Goal: Task Accomplishment & Management: Use online tool/utility

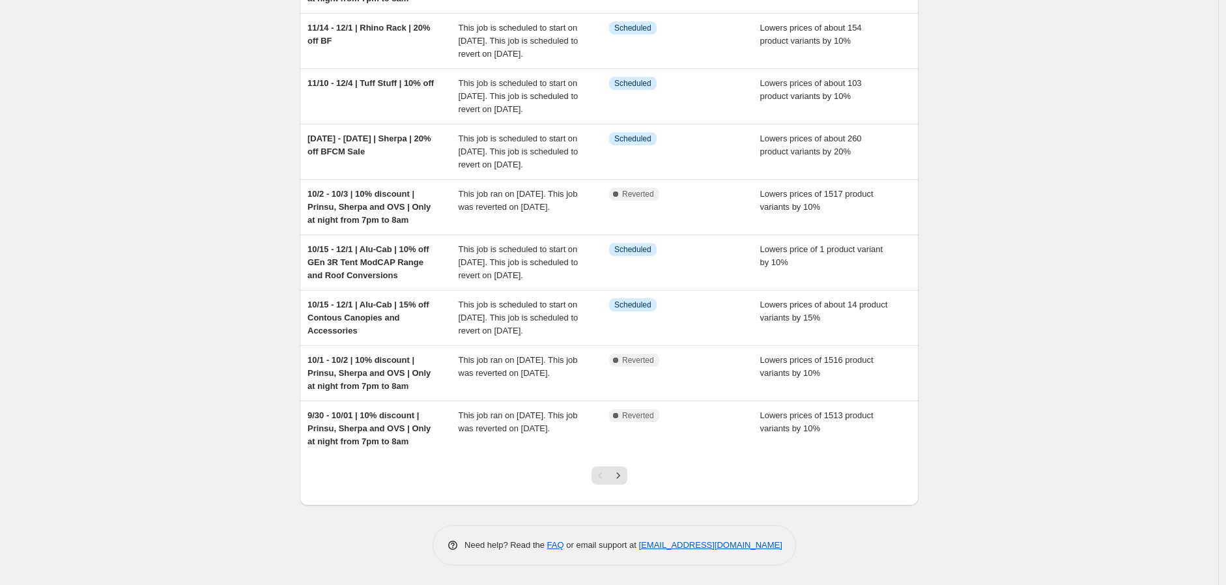
scroll to position [281, 0]
click at [624, 479] on icon "Next" at bounding box center [618, 475] width 13 height 13
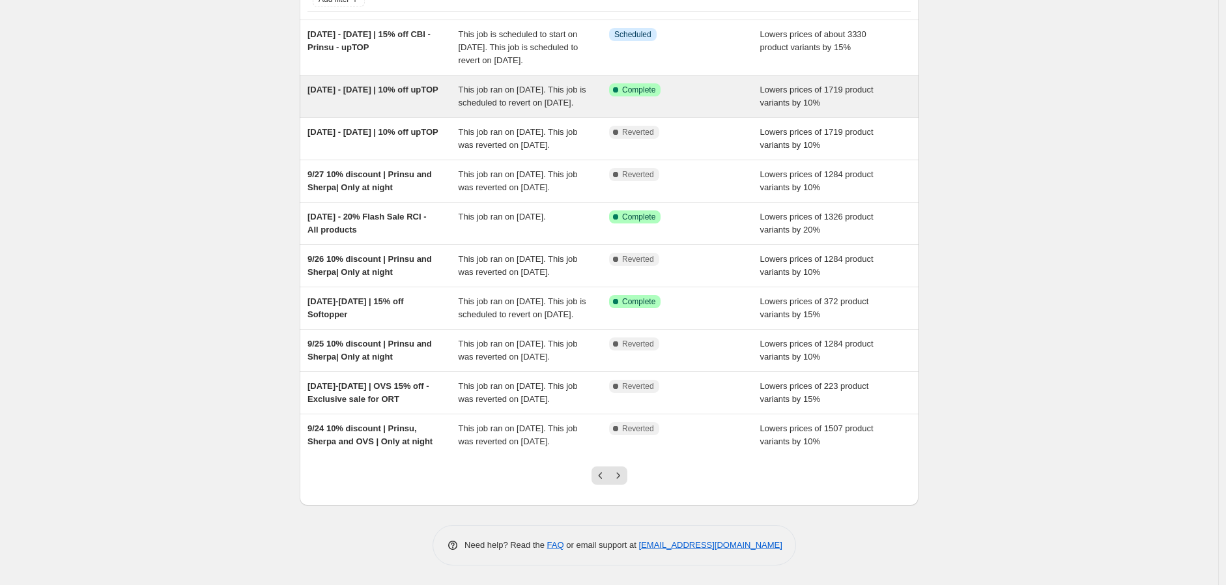
scroll to position [216, 0]
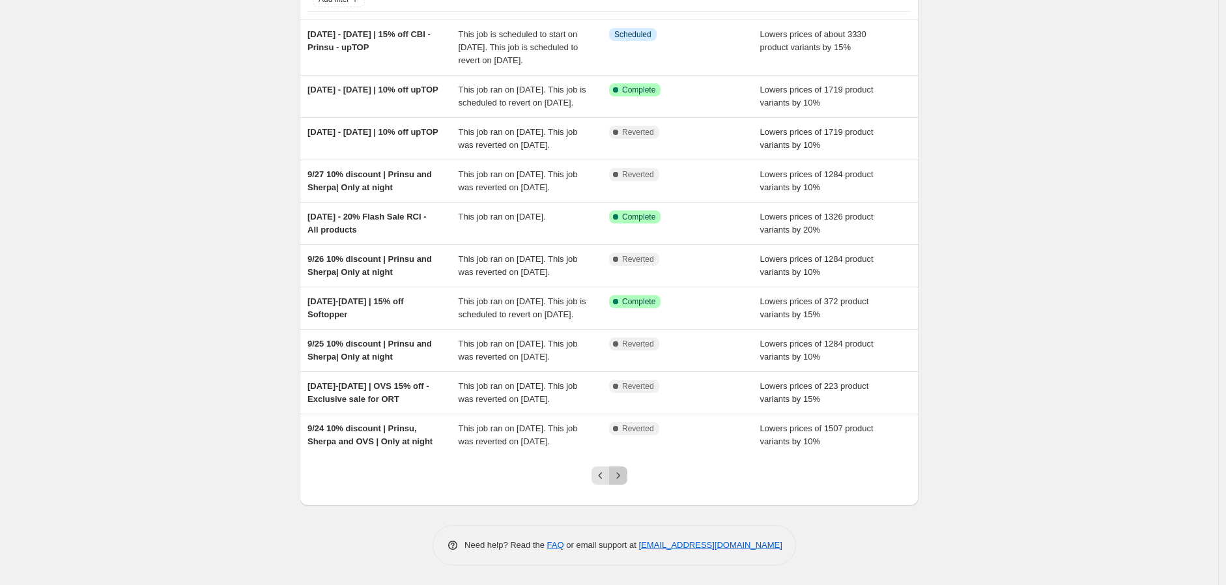
click at [622, 479] on icon "Next" at bounding box center [618, 475] width 13 height 13
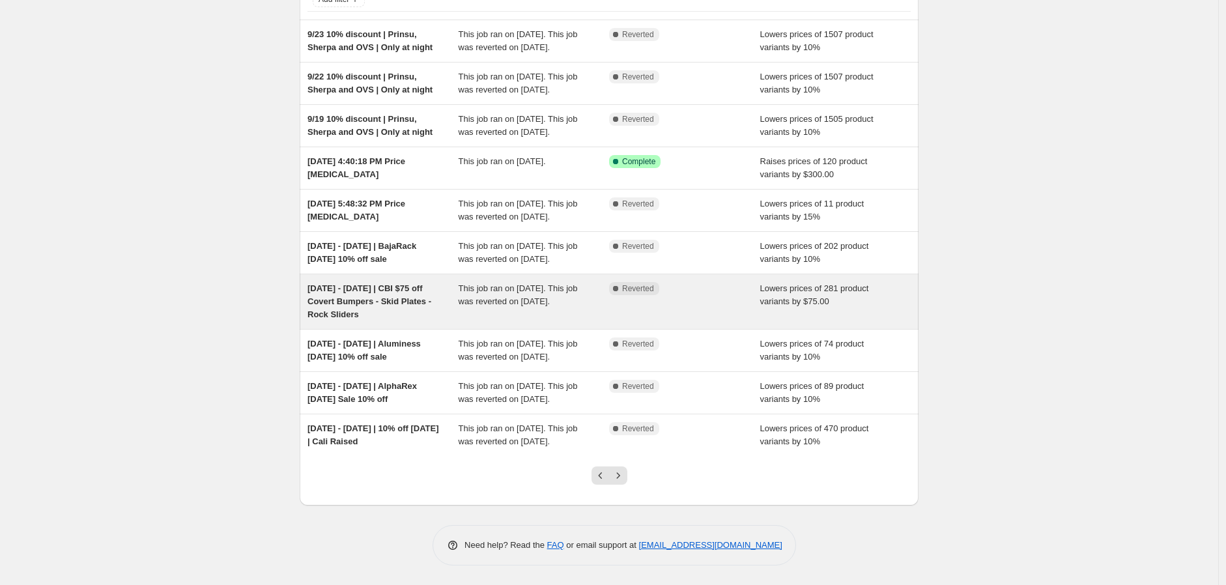
scroll to position [203, 0]
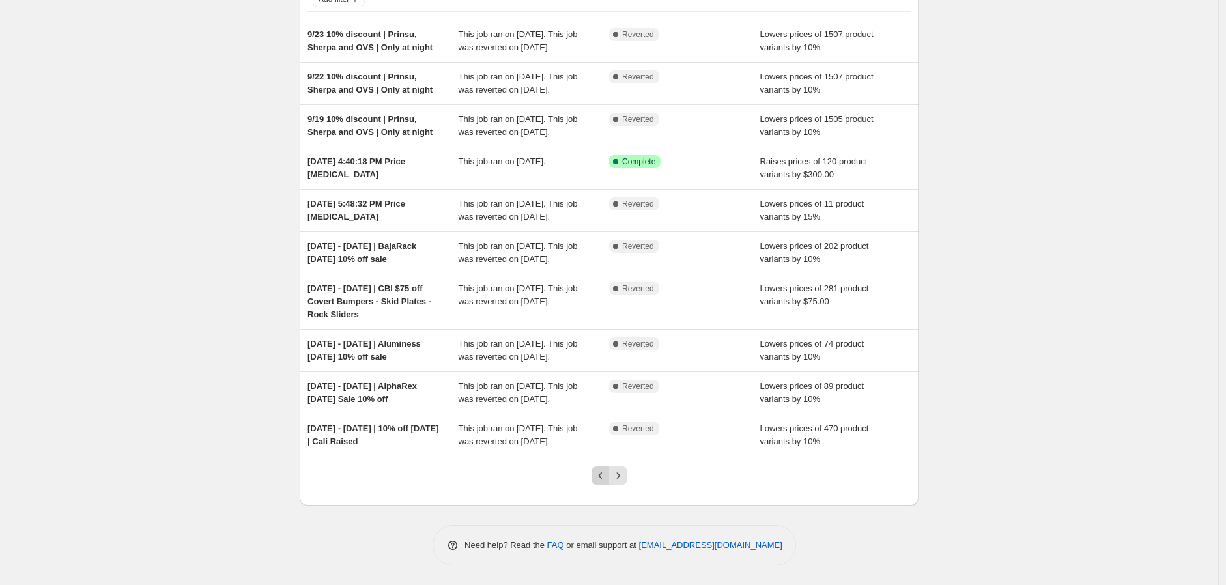
click at [606, 476] on icon "Previous" at bounding box center [600, 475] width 13 height 13
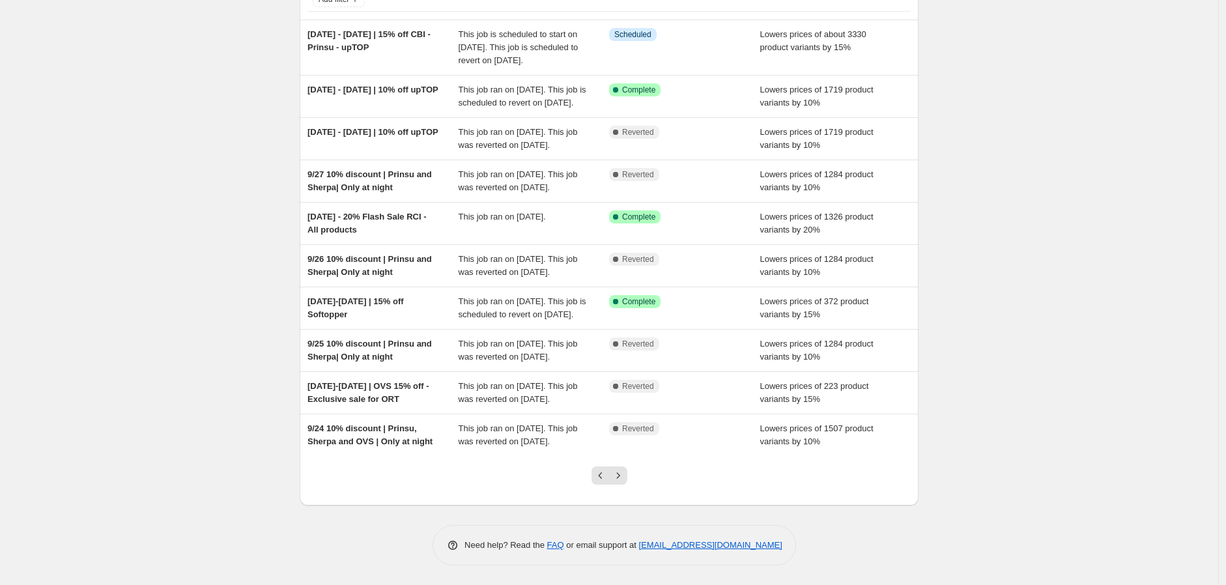
scroll to position [216, 0]
click at [607, 474] on icon "Previous" at bounding box center [600, 475] width 13 height 13
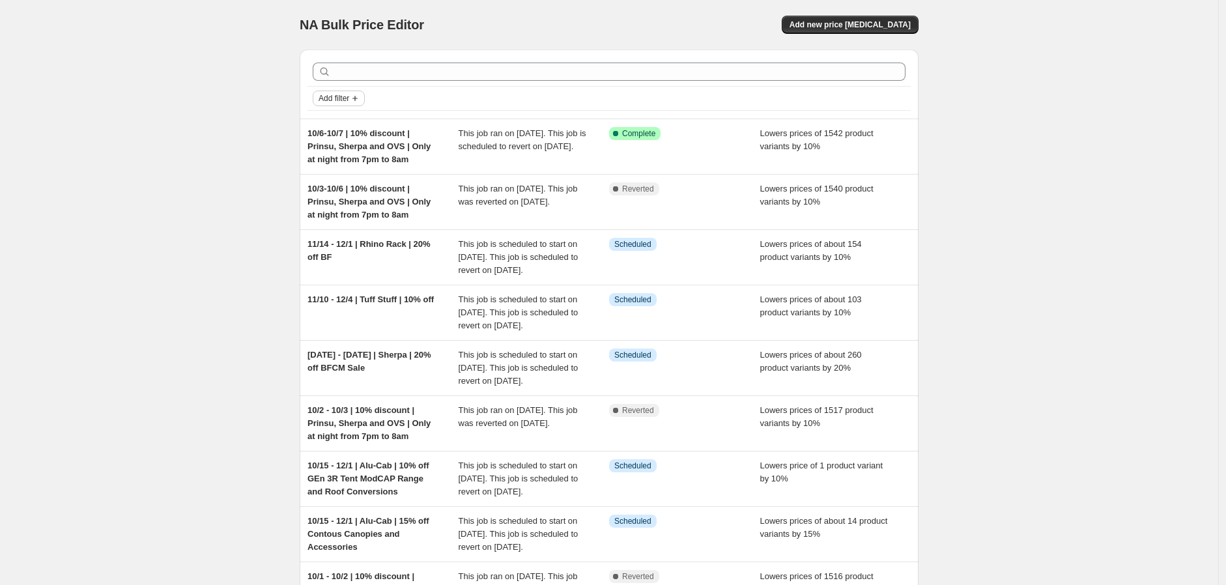
click at [342, 102] on span "Add filter" at bounding box center [334, 98] width 31 height 10
click at [342, 122] on span "Job status" at bounding box center [342, 124] width 38 height 10
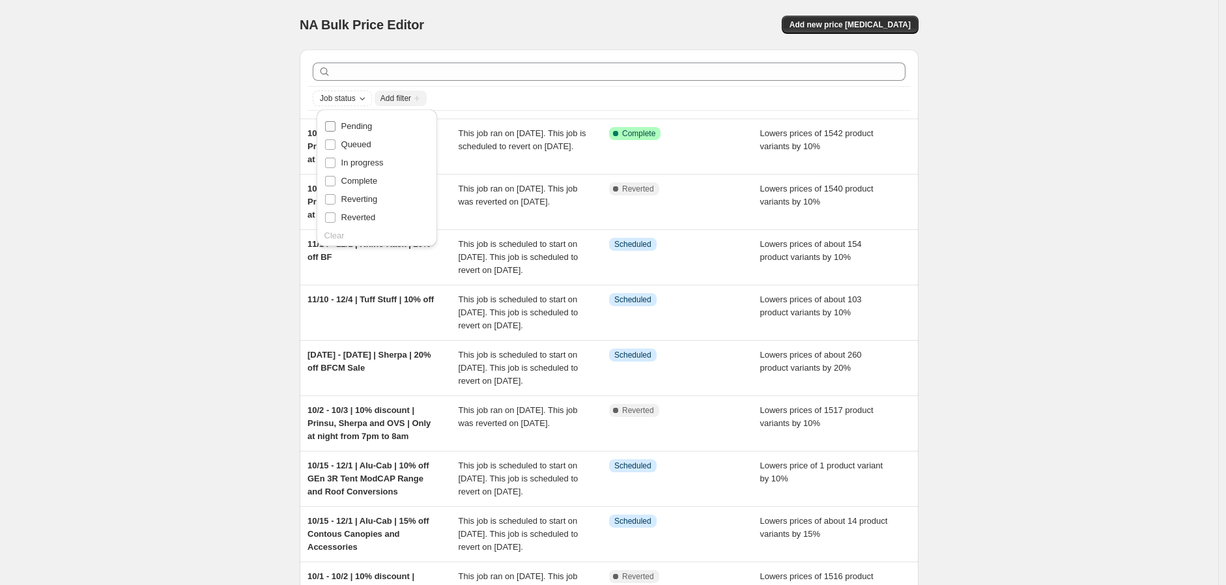
click at [332, 125] on input "Pending" at bounding box center [330, 126] width 10 height 10
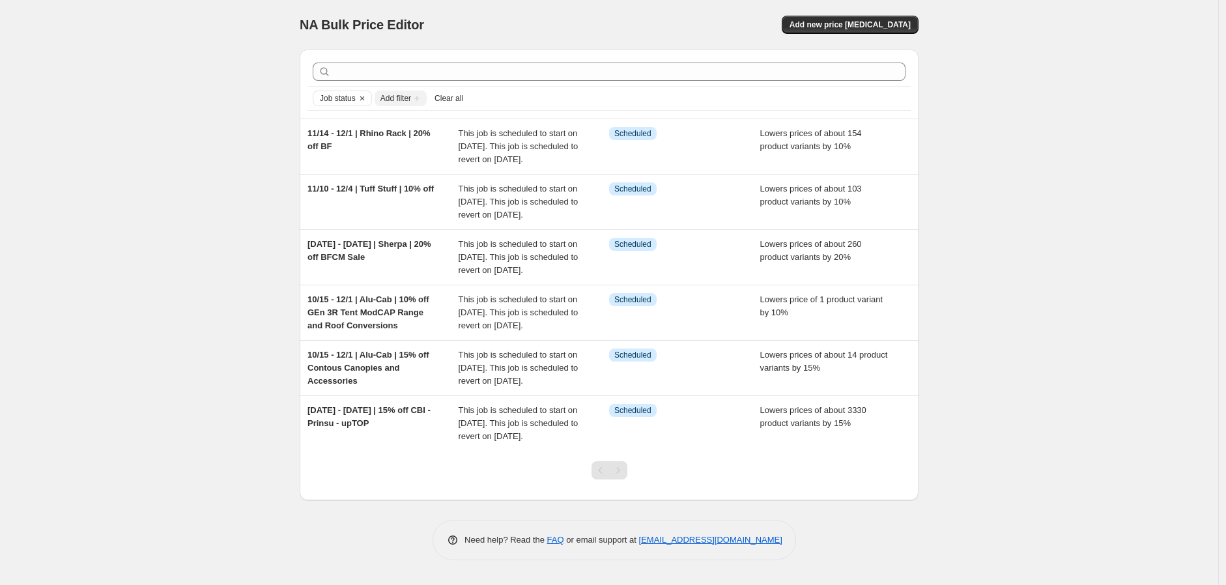
click at [198, 158] on div "NA Bulk Price Editor. This page is ready NA Bulk Price Editor Add new price cha…" at bounding box center [609, 292] width 1218 height 585
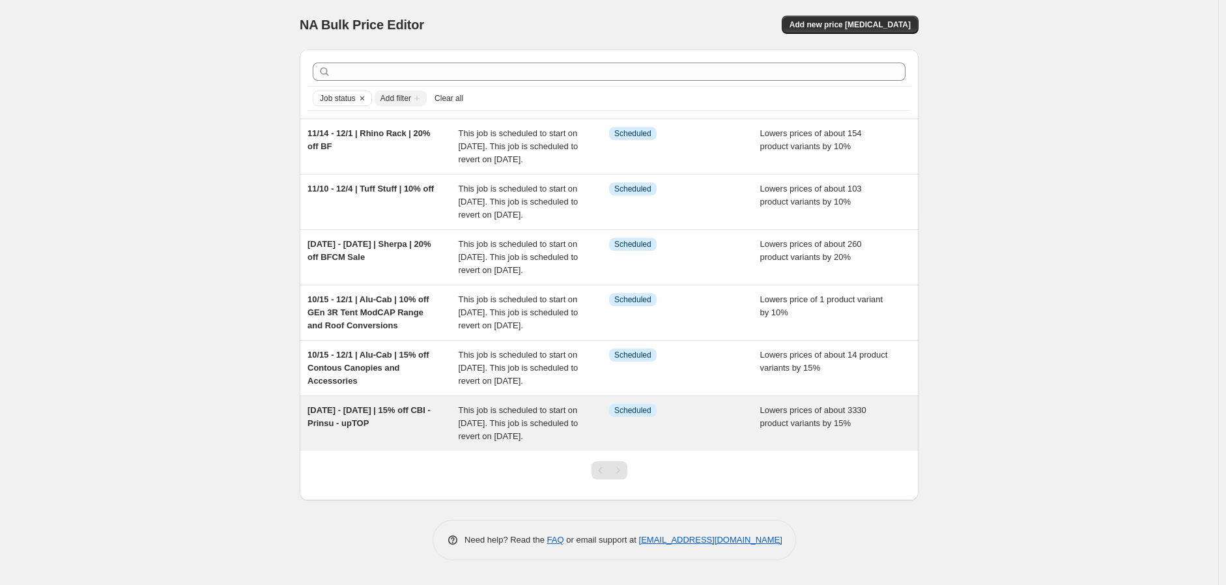
scroll to position [1, 0]
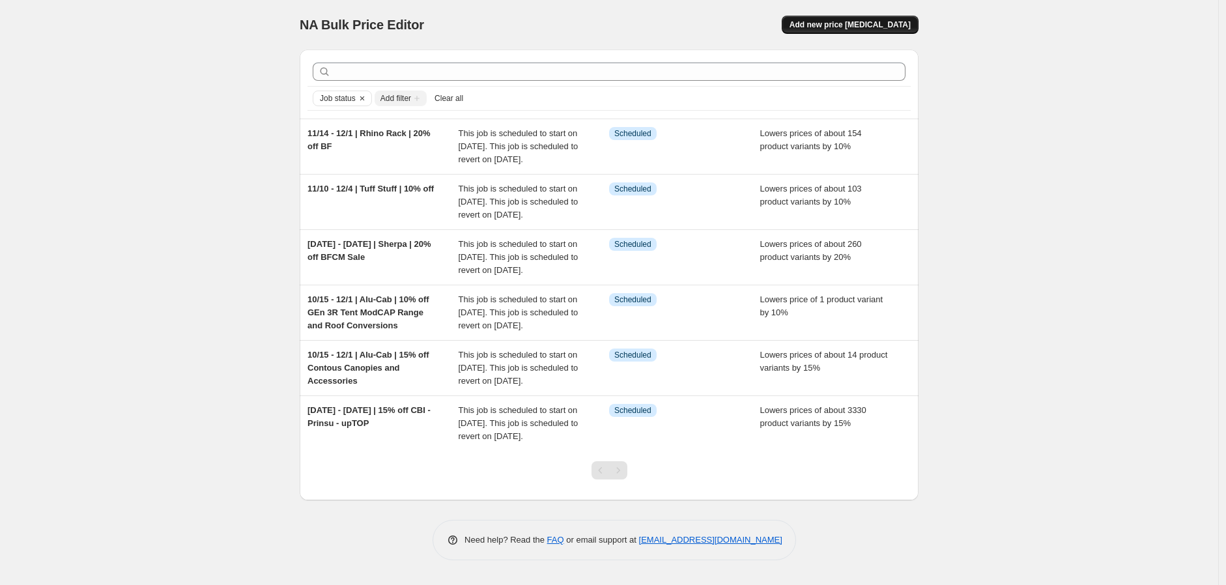
click at [909, 22] on span "Add new price [MEDICAL_DATA]" at bounding box center [850, 25] width 121 height 10
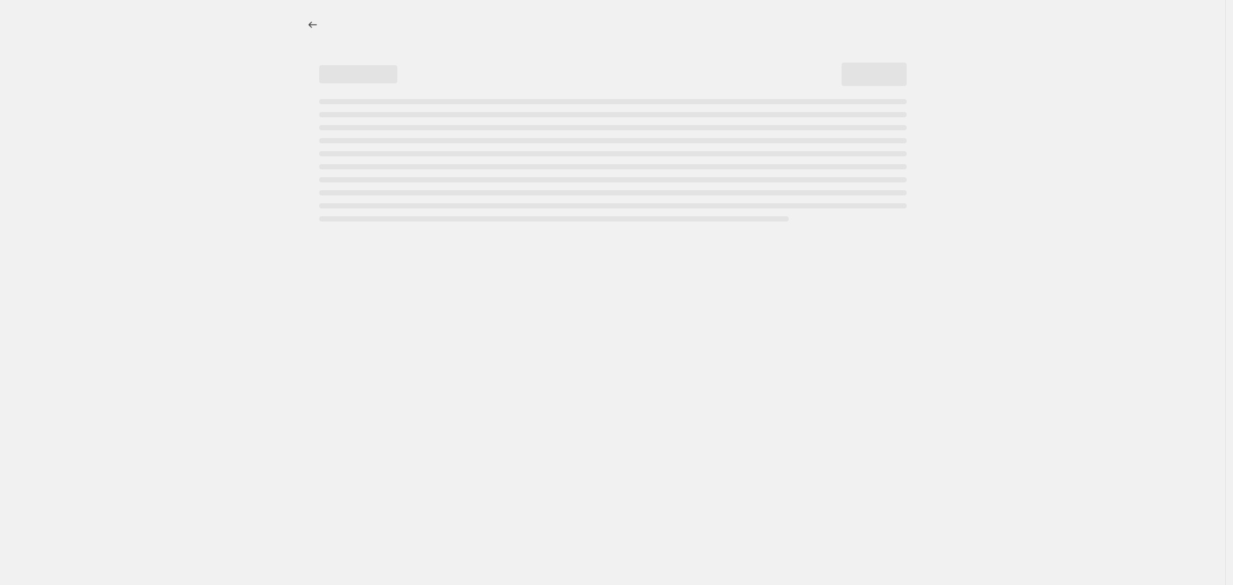
select select "percentage"
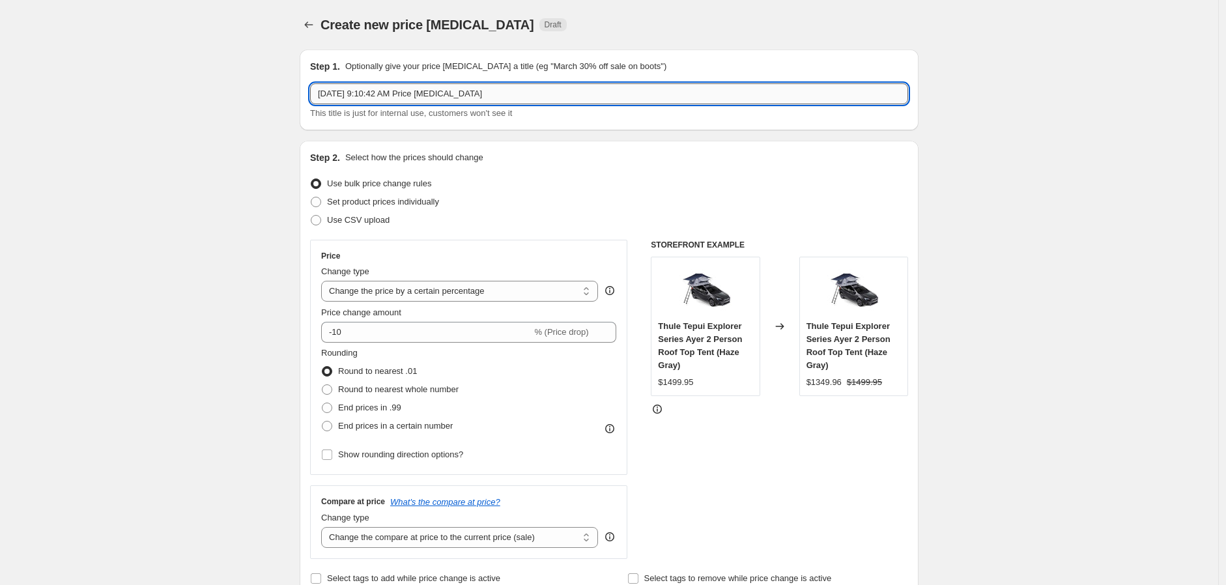
drag, startPoint x: 556, startPoint y: 91, endPoint x: 341, endPoint y: 96, distance: 215.1
click at [341, 96] on input "Oct 7, 2025, 9:10:42 AM Price change job" at bounding box center [609, 93] width 598 height 21
click at [435, 94] on input "Oct 7 - 12" at bounding box center [609, 93] width 598 height 21
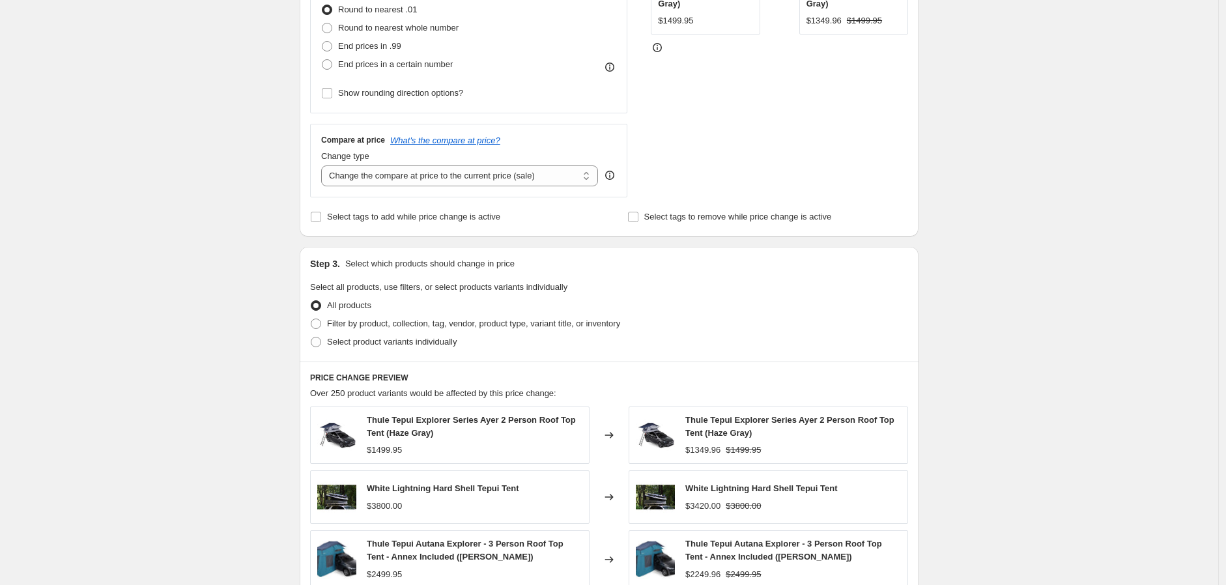
scroll to position [434, 0]
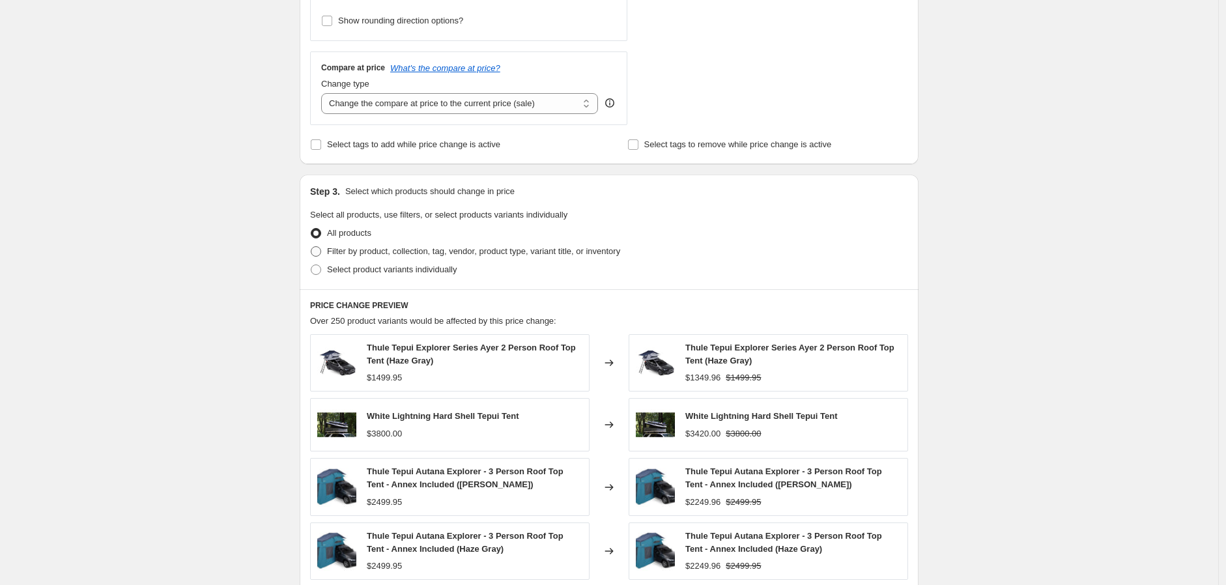
type input "[DATE] - [DATE] | 10% off OVS Flash Sale"
click at [447, 249] on span "Filter by product, collection, tag, vendor, product type, variant title, or inv…" at bounding box center [473, 251] width 293 height 10
click at [311, 247] on input "Filter by product, collection, tag, vendor, product type, variant title, or inv…" at bounding box center [311, 246] width 1 height 1
radio input "true"
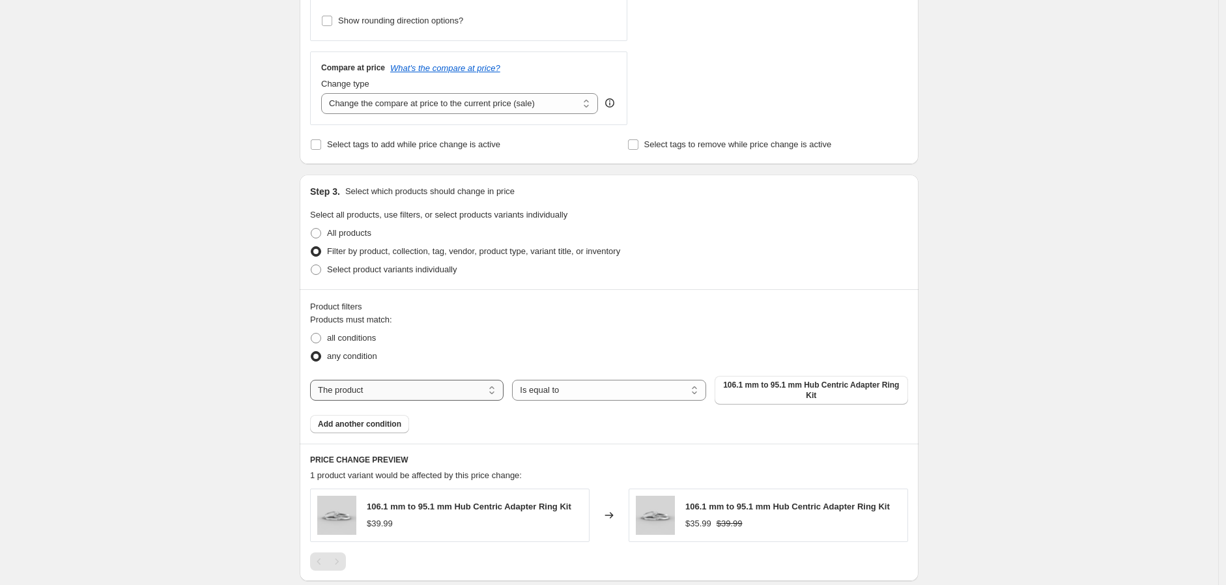
click at [496, 390] on select "The product The product's collection The product's tag The product's vendor The…" at bounding box center [407, 390] width 194 height 21
select select "vendor"
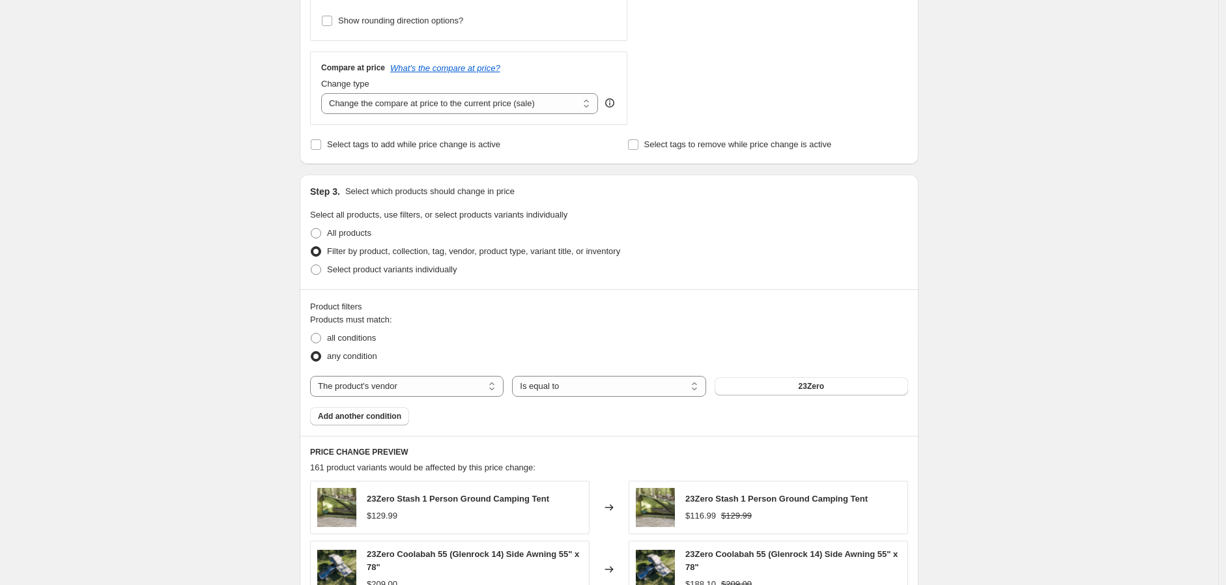
click at [821, 384] on span "23Zero" at bounding box center [811, 386] width 25 height 10
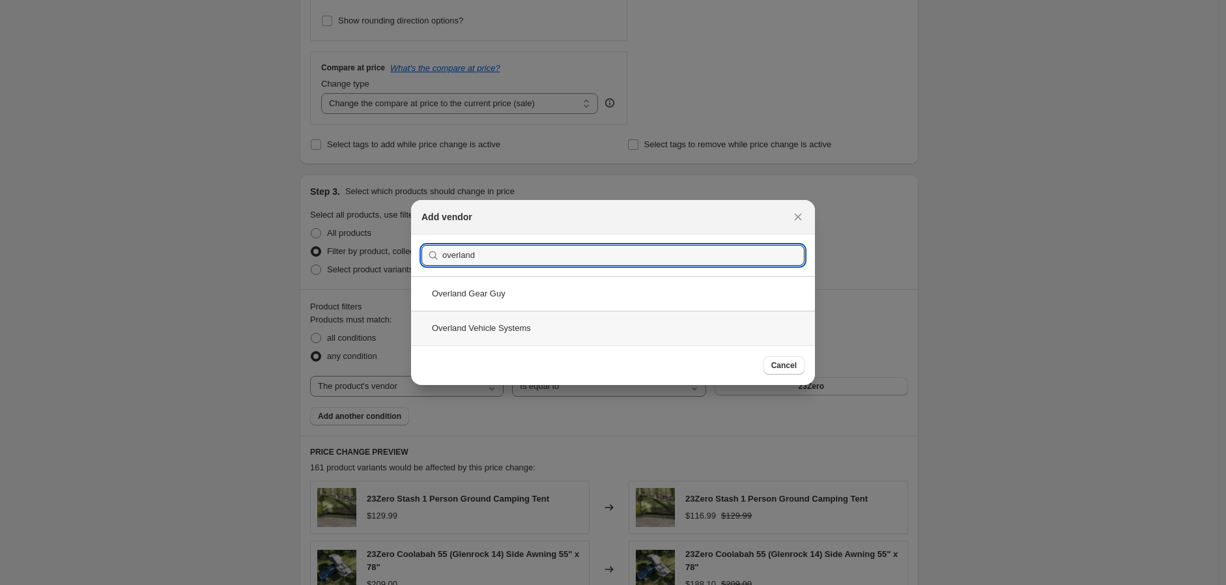
type input "overland"
click at [483, 323] on div "Overland Vehicle Systems" at bounding box center [613, 328] width 404 height 35
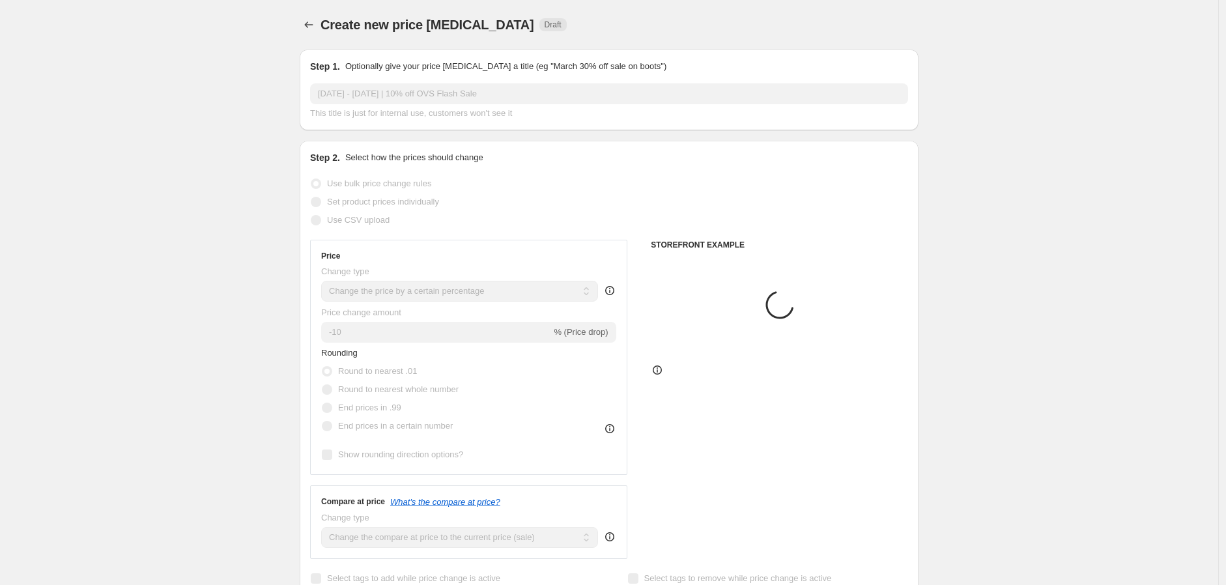
scroll to position [434, 0]
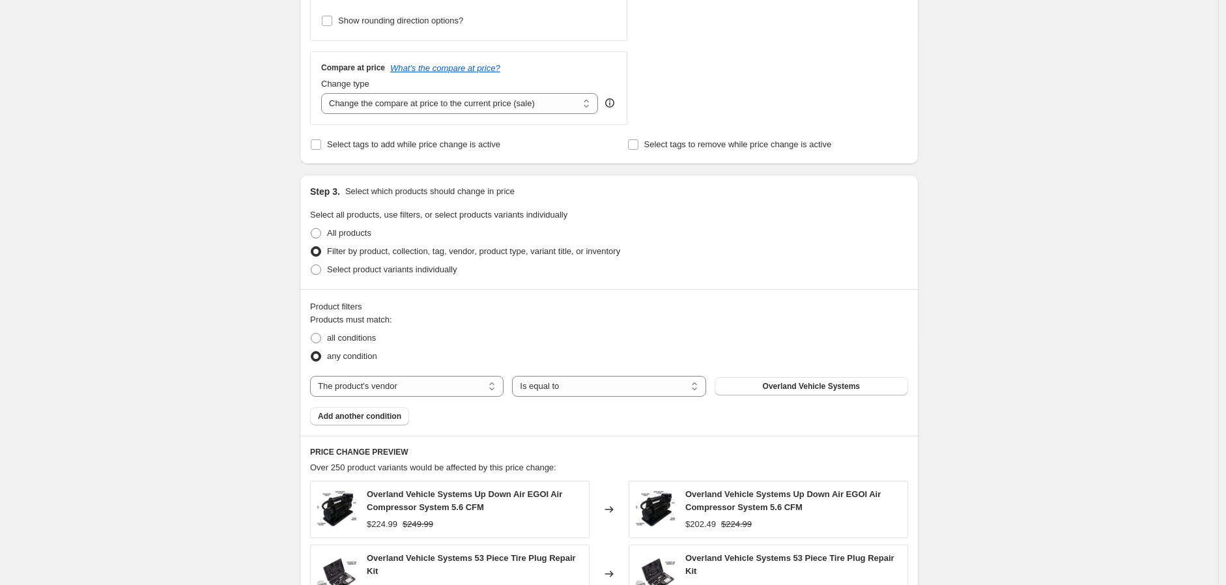
click at [258, 329] on div "Create new price [MEDICAL_DATA]. This page is ready Create new price [MEDICAL_D…" at bounding box center [609, 299] width 1218 height 1466
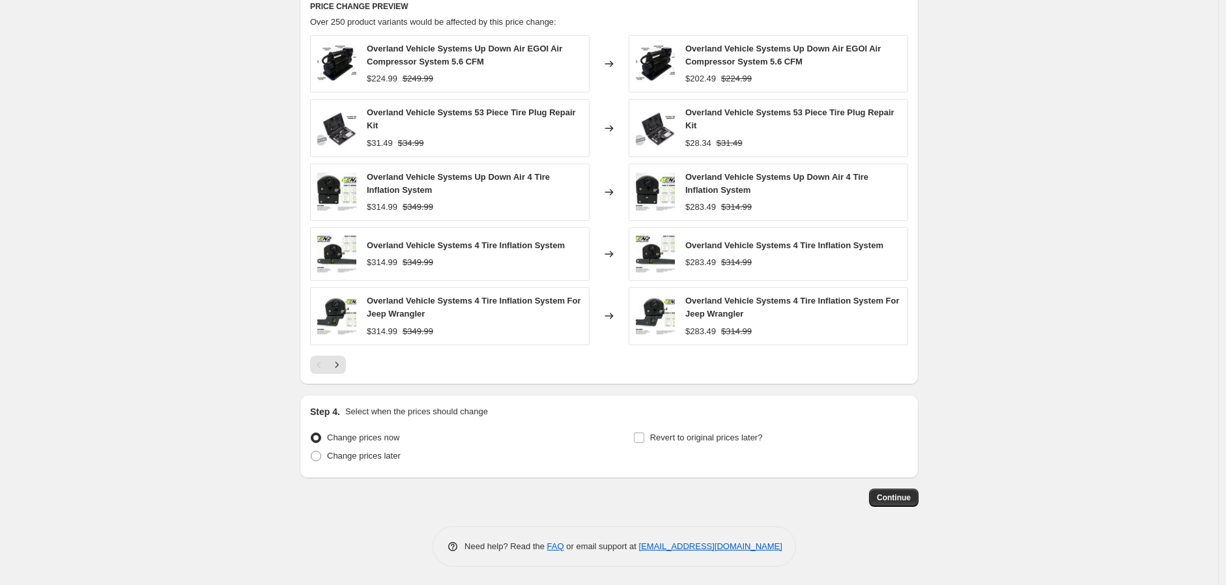
scroll to position [881, 0]
click at [654, 434] on span "Revert to original prices later?" at bounding box center [706, 436] width 113 height 10
click at [644, 434] on input "Revert to original prices later?" at bounding box center [639, 436] width 10 height 10
checkbox input "true"
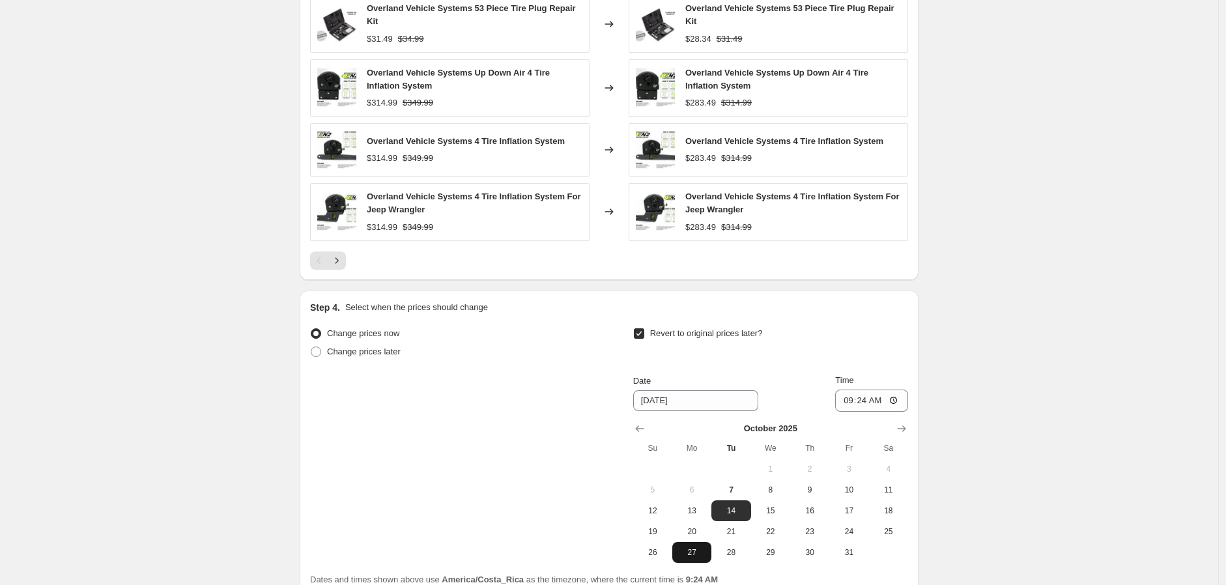
scroll to position [1103, 0]
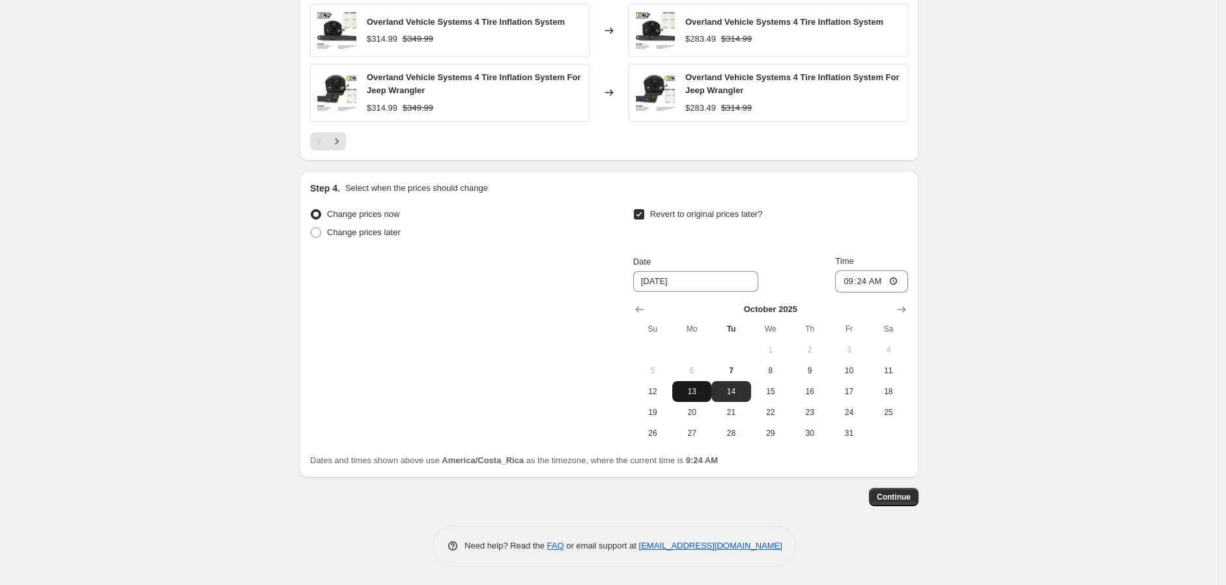
click at [692, 390] on span "13" at bounding box center [692, 391] width 29 height 10
type input "[DATE]"
click at [847, 278] on input "09:24" at bounding box center [871, 281] width 73 height 22
type input "23:55"
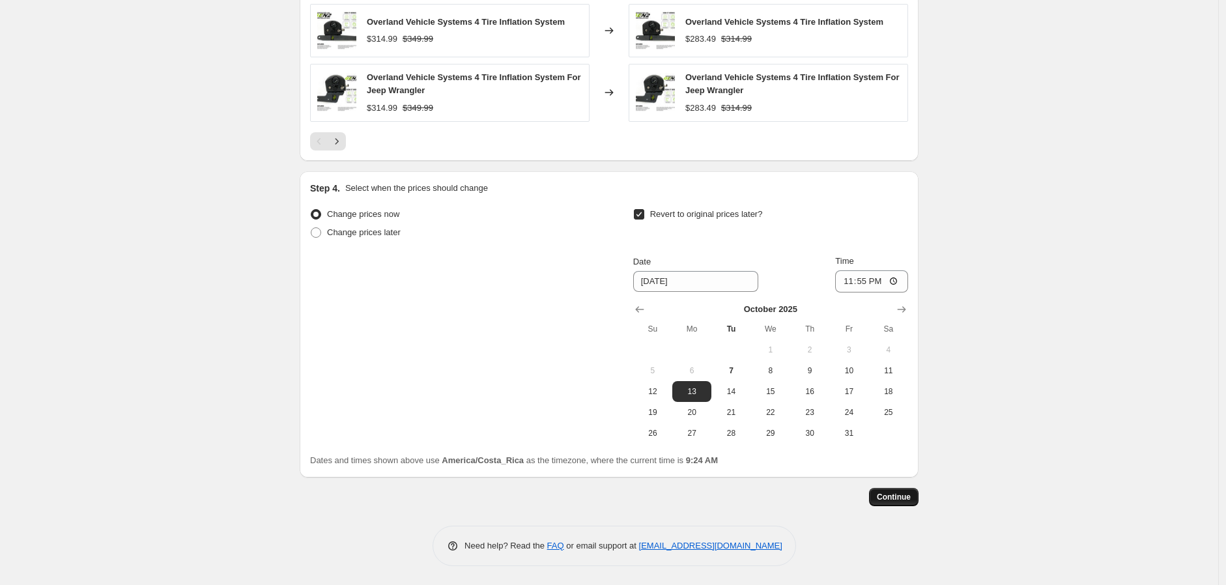
click at [899, 502] on span "Continue" at bounding box center [894, 497] width 34 height 10
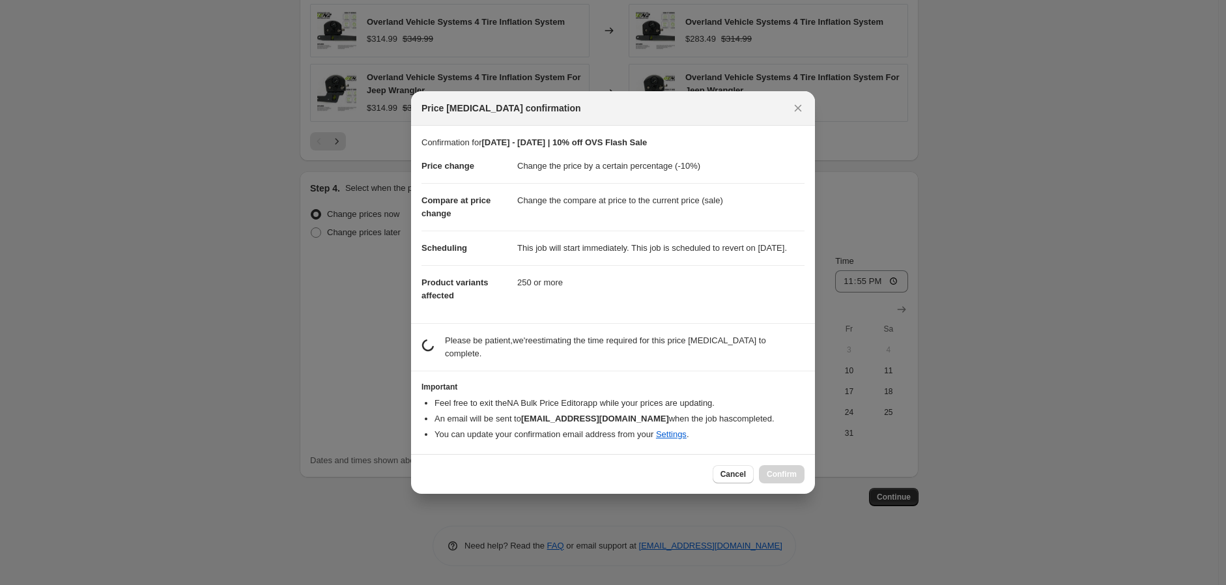
click at [616, 300] on dd "250 or more" at bounding box center [660, 282] width 287 height 35
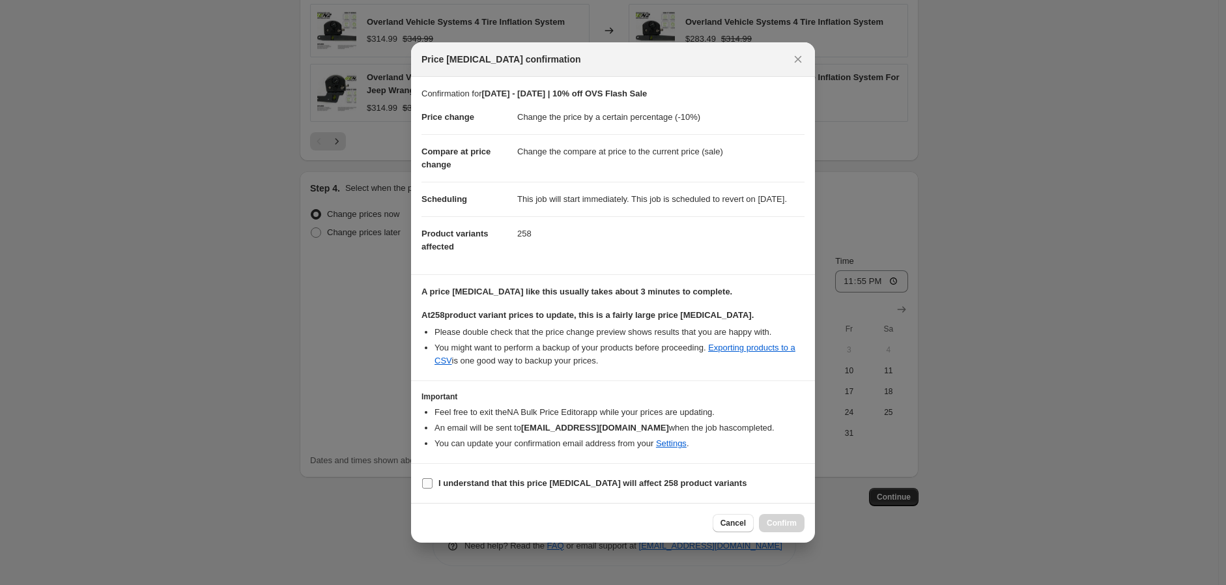
click at [425, 489] on input "I understand that this price change job will affect 258 product variants" at bounding box center [427, 483] width 10 height 10
checkbox input "true"
click at [786, 528] on span "Confirm" at bounding box center [782, 523] width 30 height 10
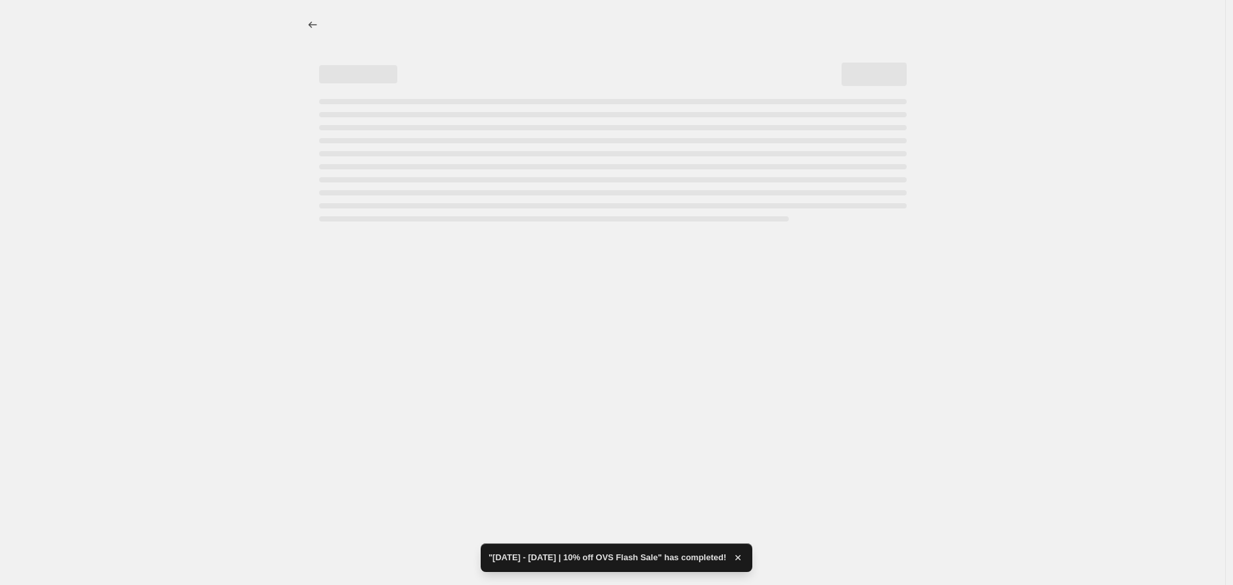
select select "percentage"
select select "vendor"
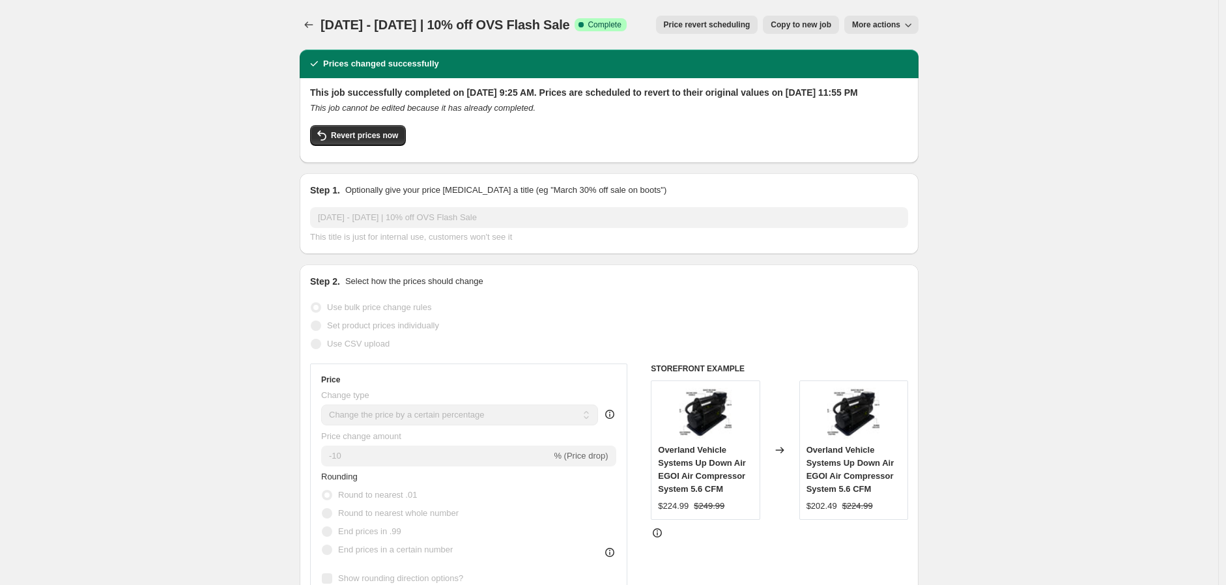
click at [313, 26] on icon "Price change jobs" at bounding box center [308, 24] width 13 height 13
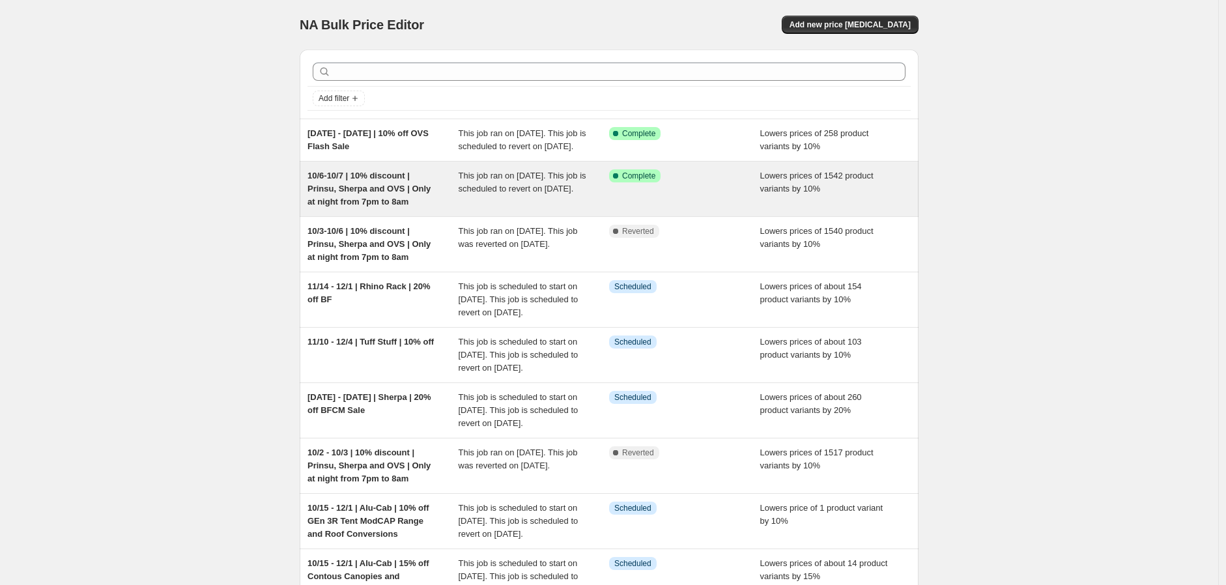
click at [437, 203] on div "10/6-10/7 | 10% discount | Prinsu, Sherpa and OVS | Only at night from 7pm to 8…" at bounding box center [383, 188] width 151 height 39
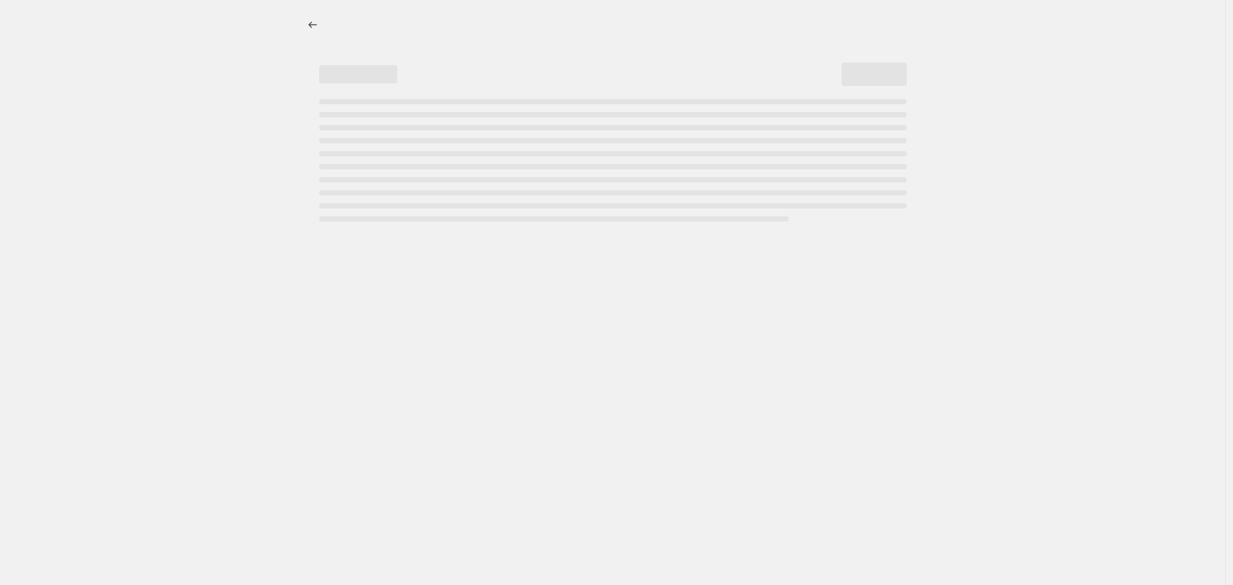
select select "percentage"
select select "vendor"
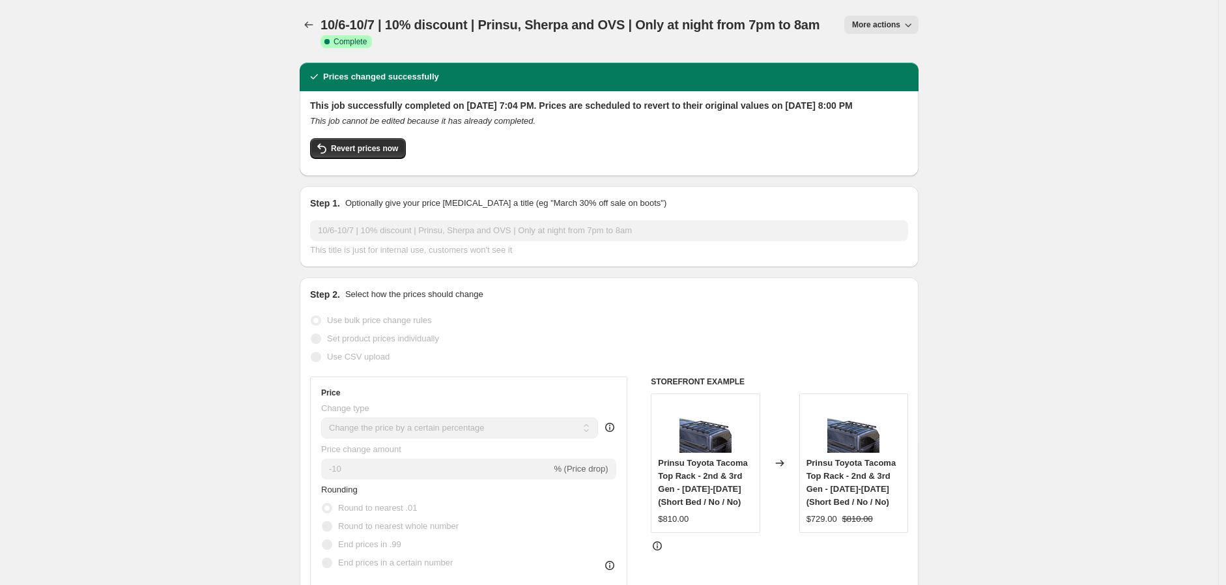
click at [311, 19] on icon "Price change jobs" at bounding box center [308, 24] width 13 height 13
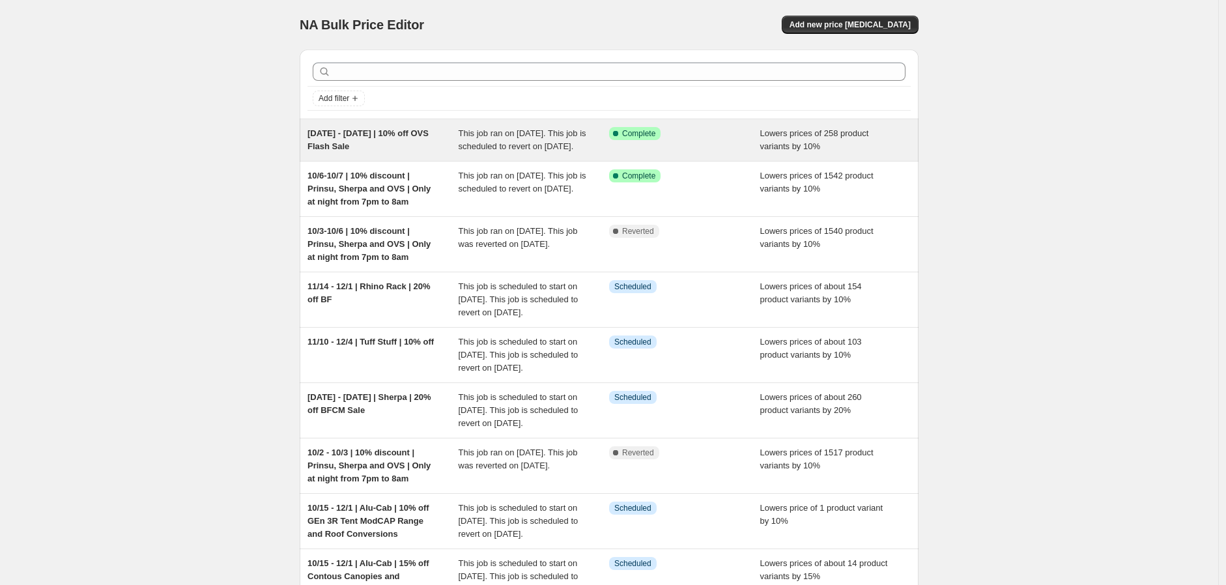
click at [686, 143] on div "Success Complete Complete" at bounding box center [684, 140] width 151 height 26
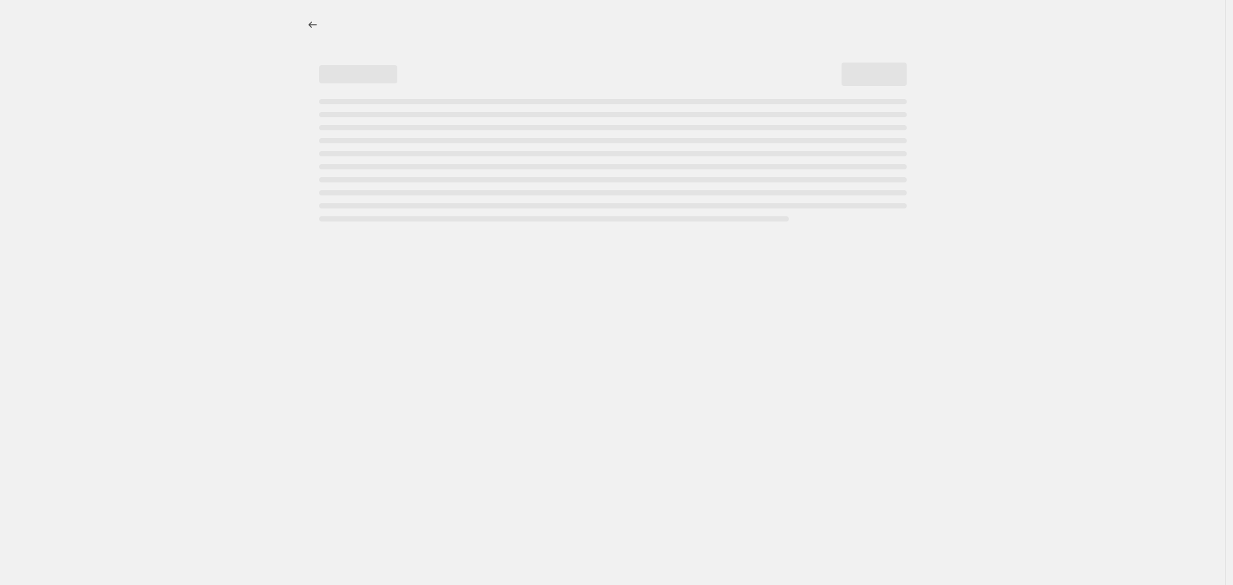
select select "percentage"
select select "vendor"
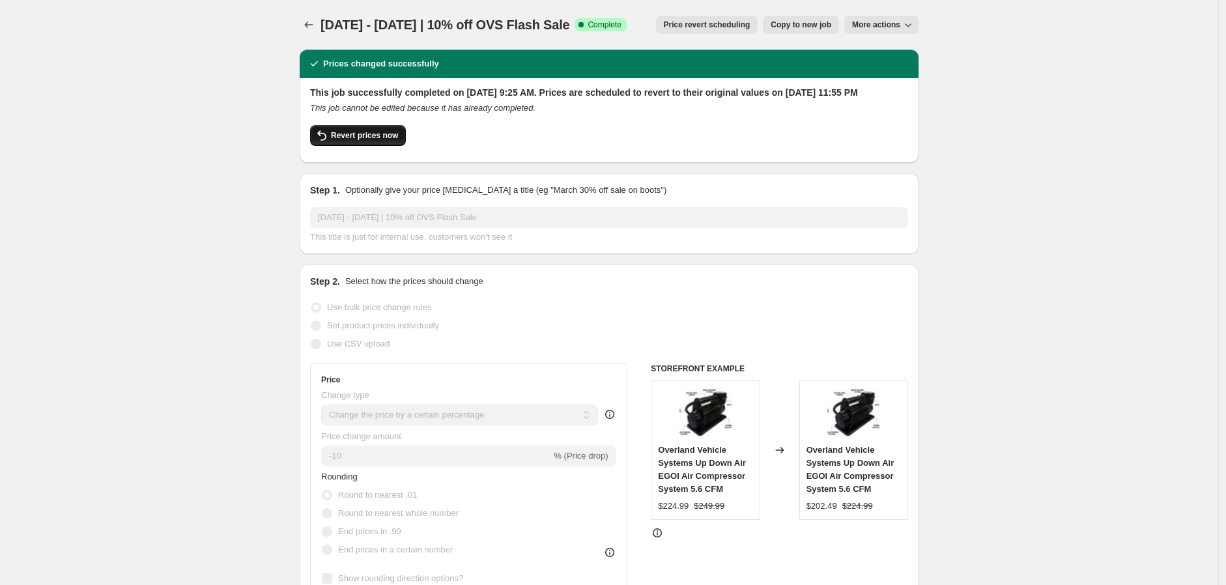
click at [354, 141] on span "Revert prices now" at bounding box center [364, 135] width 67 height 10
checkbox input "false"
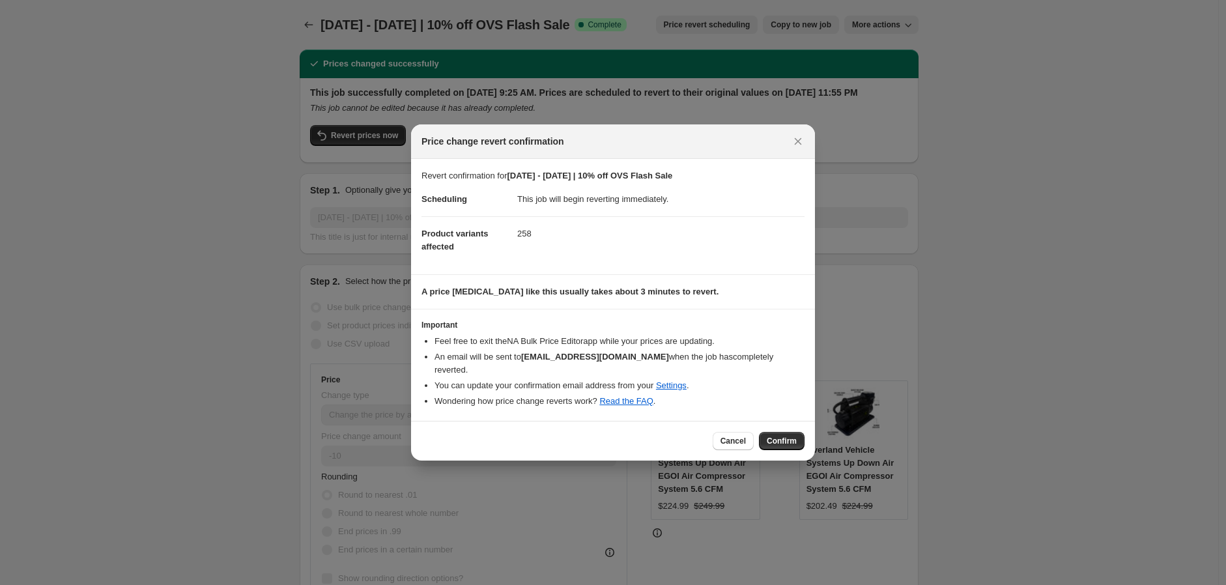
click at [785, 436] on span "Confirm" at bounding box center [782, 441] width 30 height 10
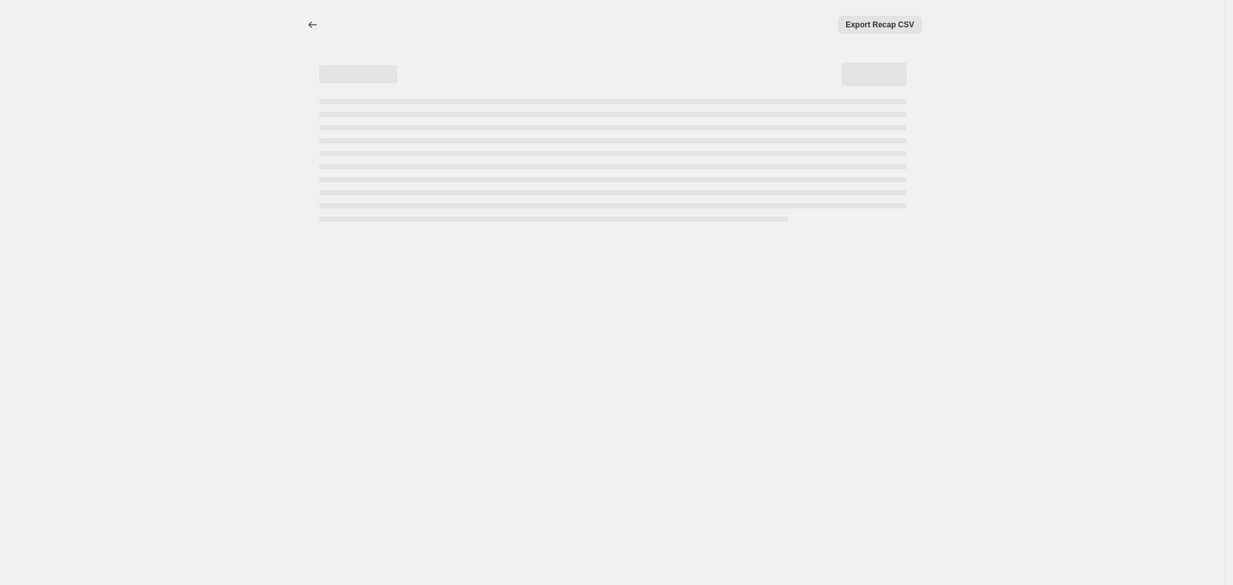
select select "percentage"
select select "vendor"
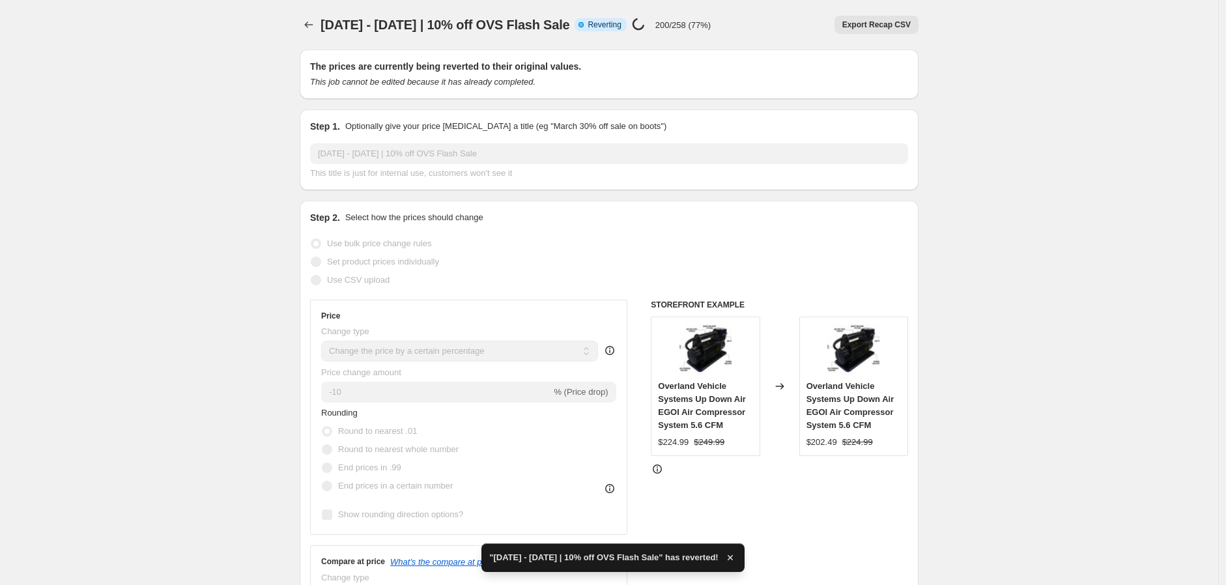
checkbox input "true"
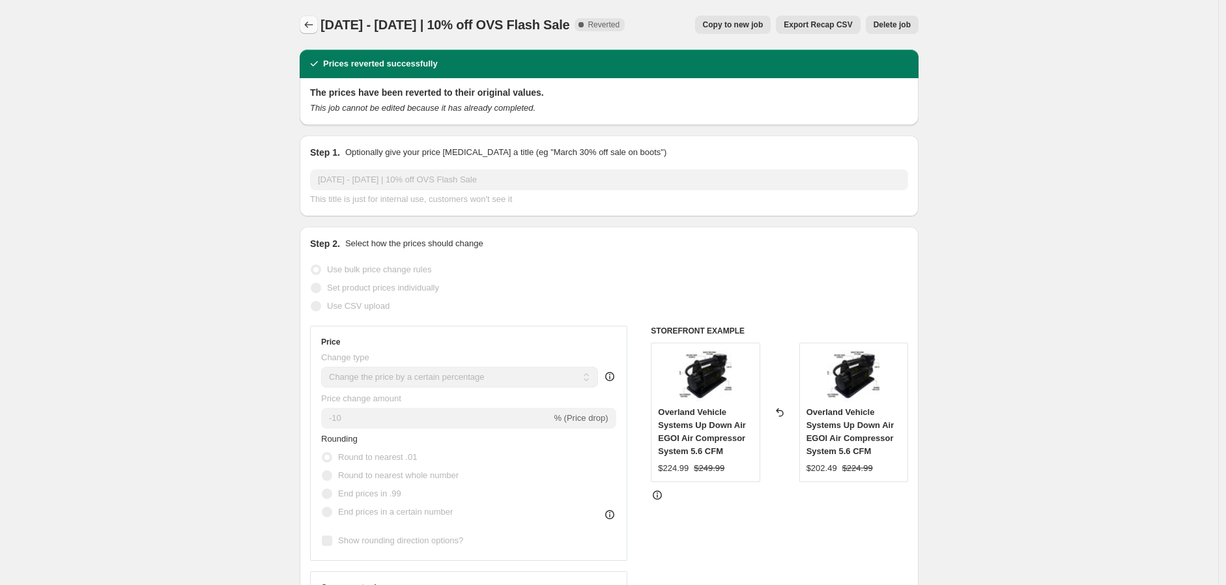
click at [311, 18] on icon "Price change jobs" at bounding box center [308, 24] width 13 height 13
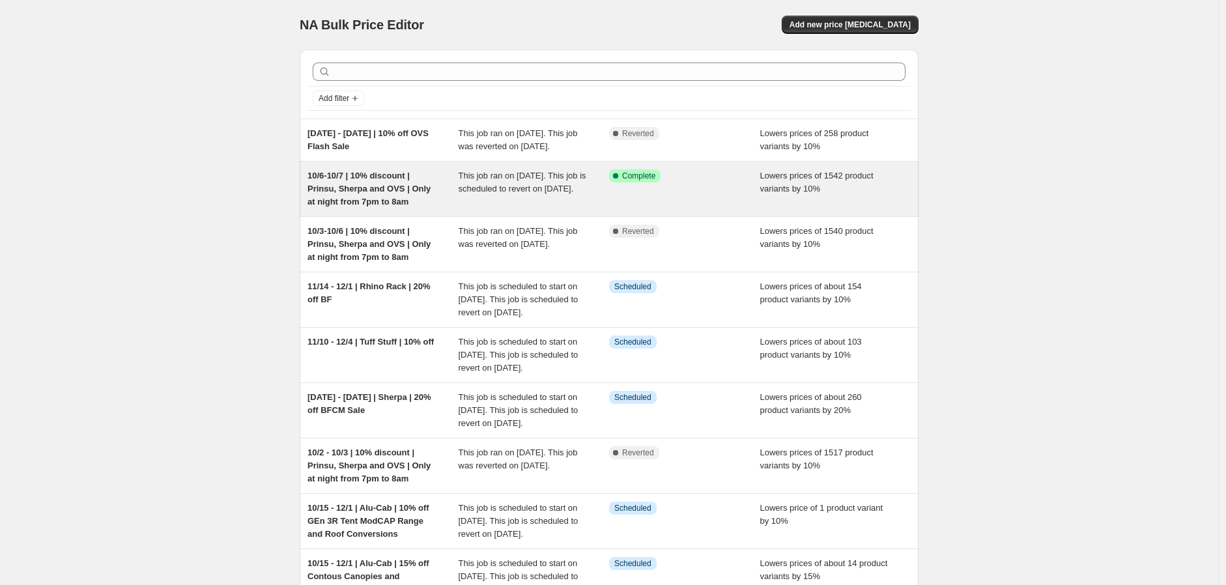
click at [381, 207] on span "10/6-10/7 | 10% discount | Prinsu, Sherpa and OVS | Only at night from 7pm to 8…" at bounding box center [369, 189] width 123 height 36
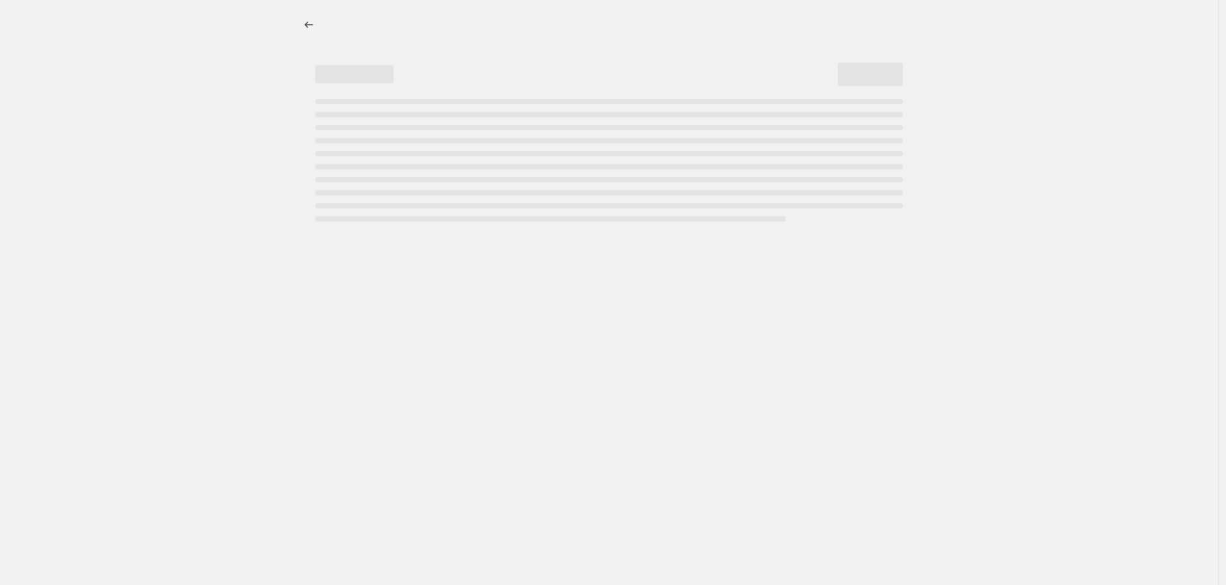
select select "percentage"
select select "vendor"
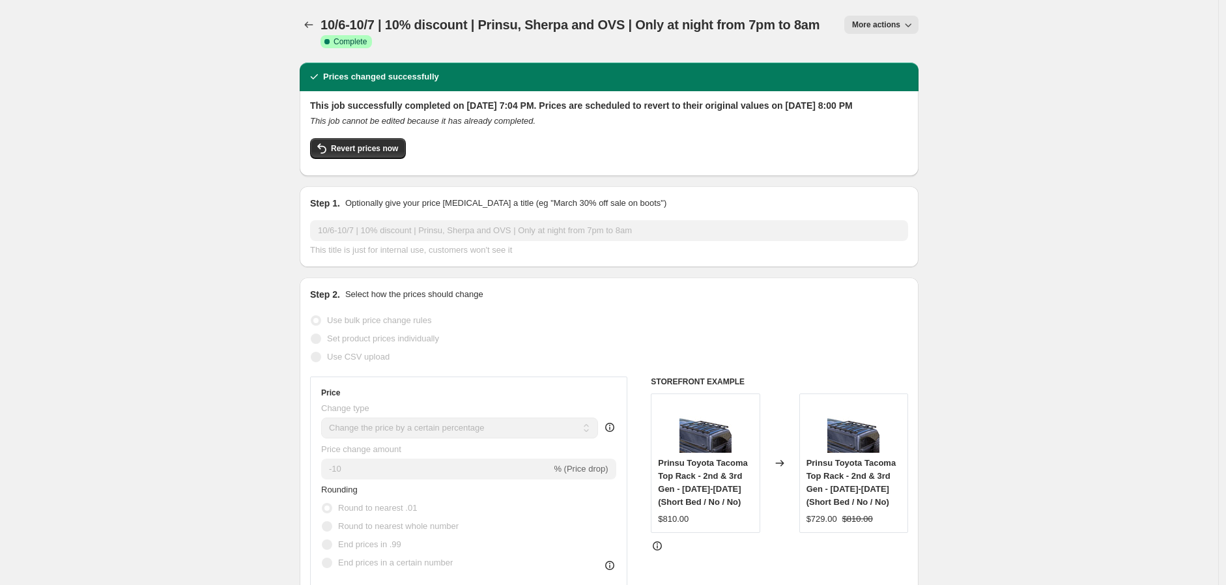
click at [372, 154] on span "Revert prices now" at bounding box center [364, 148] width 67 height 10
checkbox input "false"
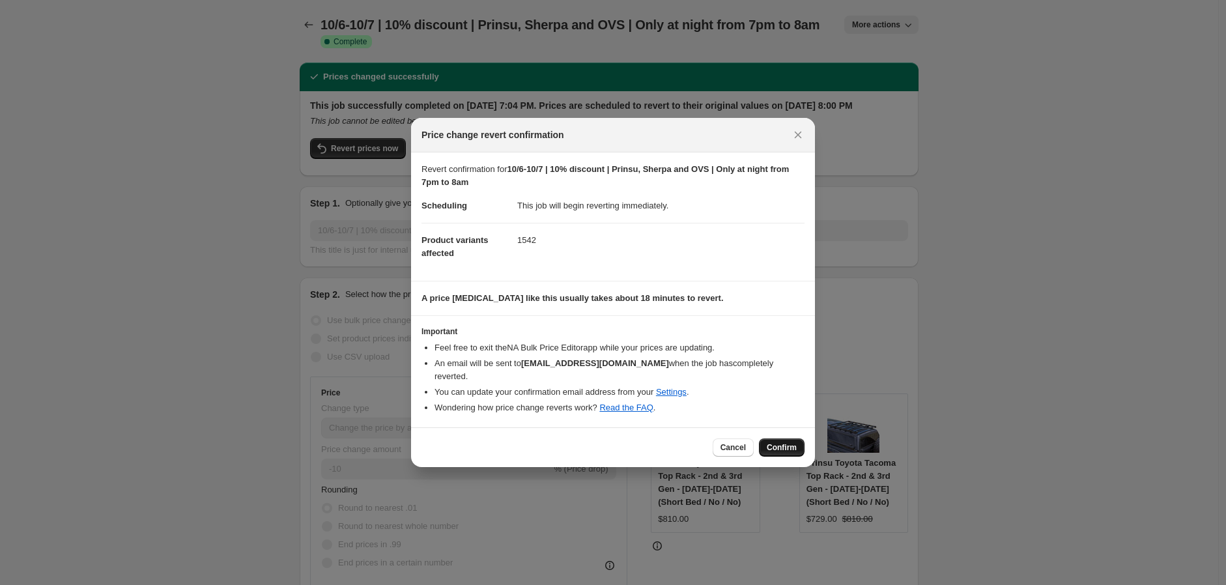
click at [783, 438] on button "Confirm" at bounding box center [782, 447] width 46 height 18
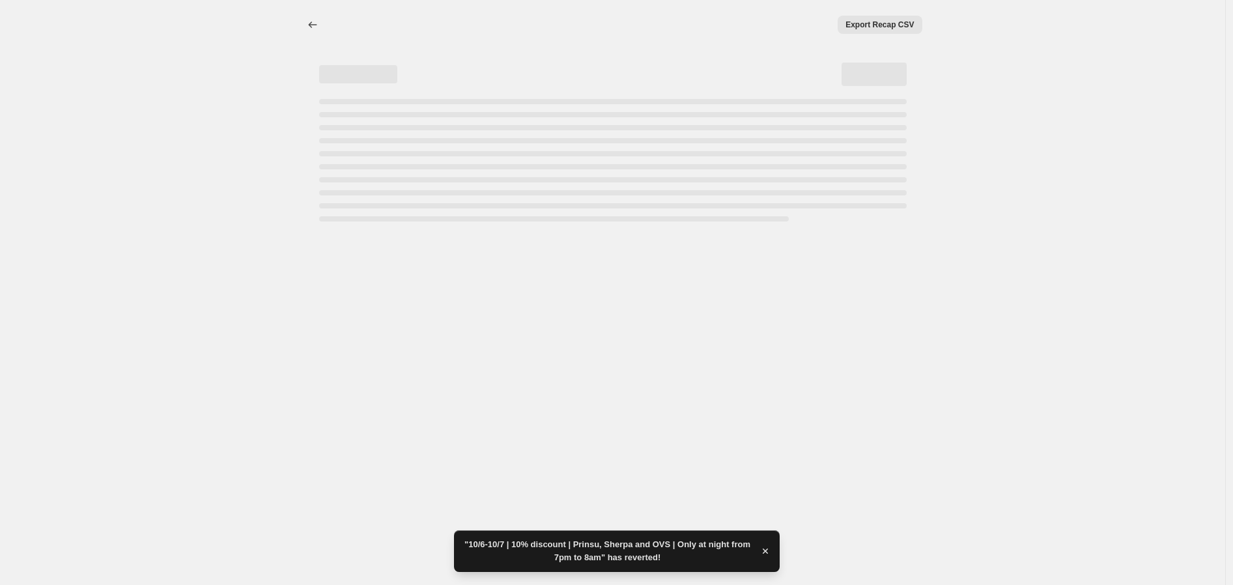
select select "percentage"
select select "vendor"
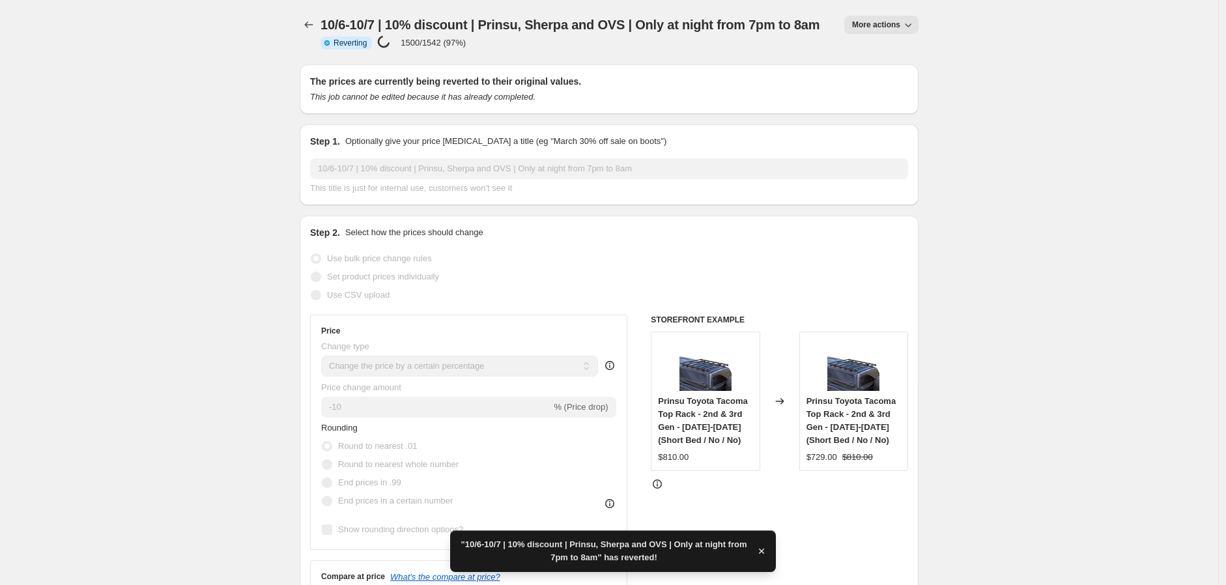
checkbox input "true"
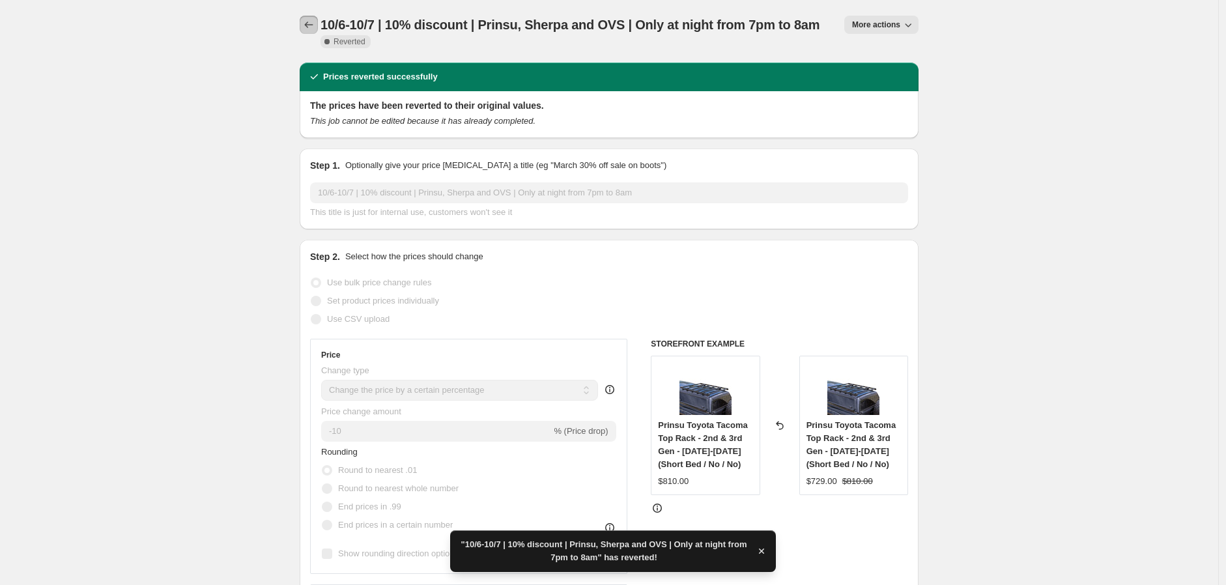
click at [311, 23] on icon "Price change jobs" at bounding box center [308, 24] width 13 height 13
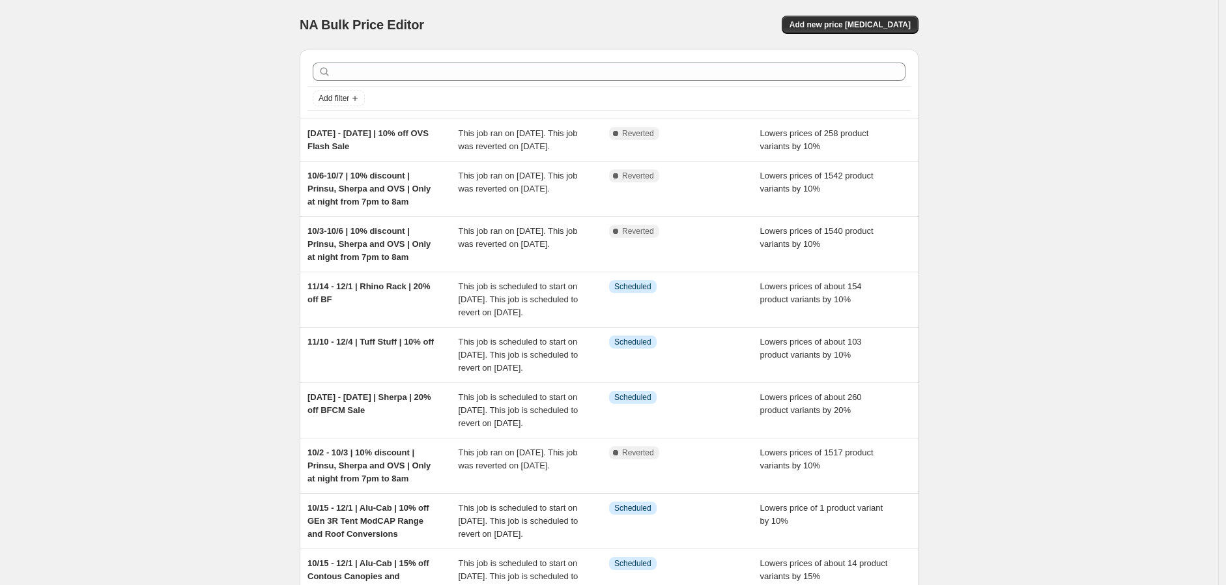
click at [1054, 241] on div "NA Bulk Price Editor. This page is ready NA Bulk Price Editor Add new price cha…" at bounding box center [609, 394] width 1218 height 788
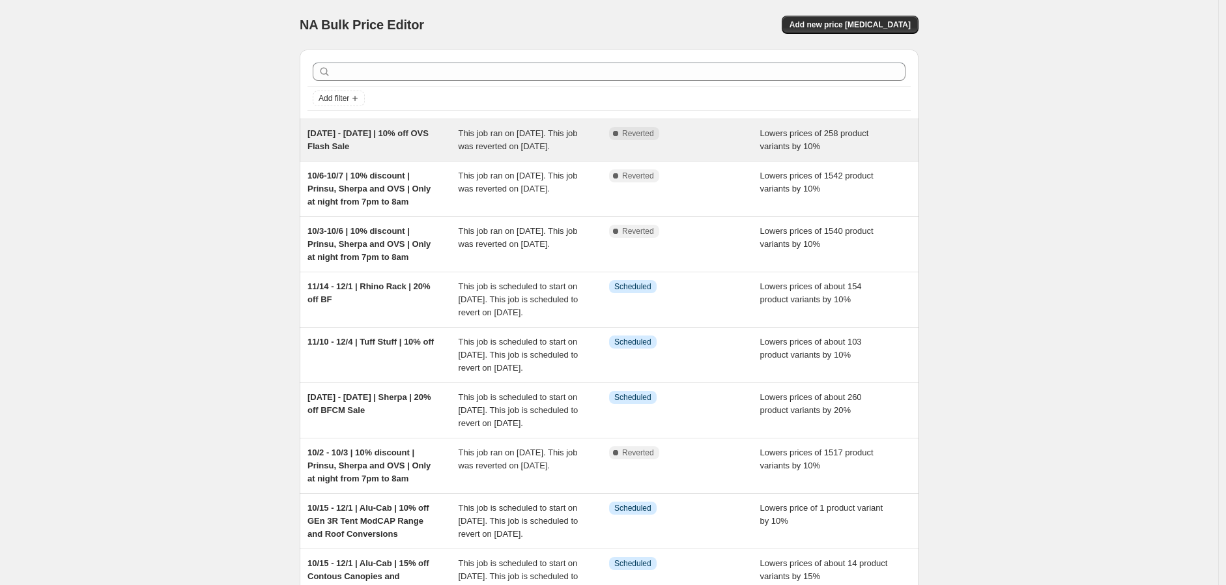
click at [407, 130] on span "[DATE] - [DATE] | 10% off OVS Flash Sale" at bounding box center [368, 139] width 121 height 23
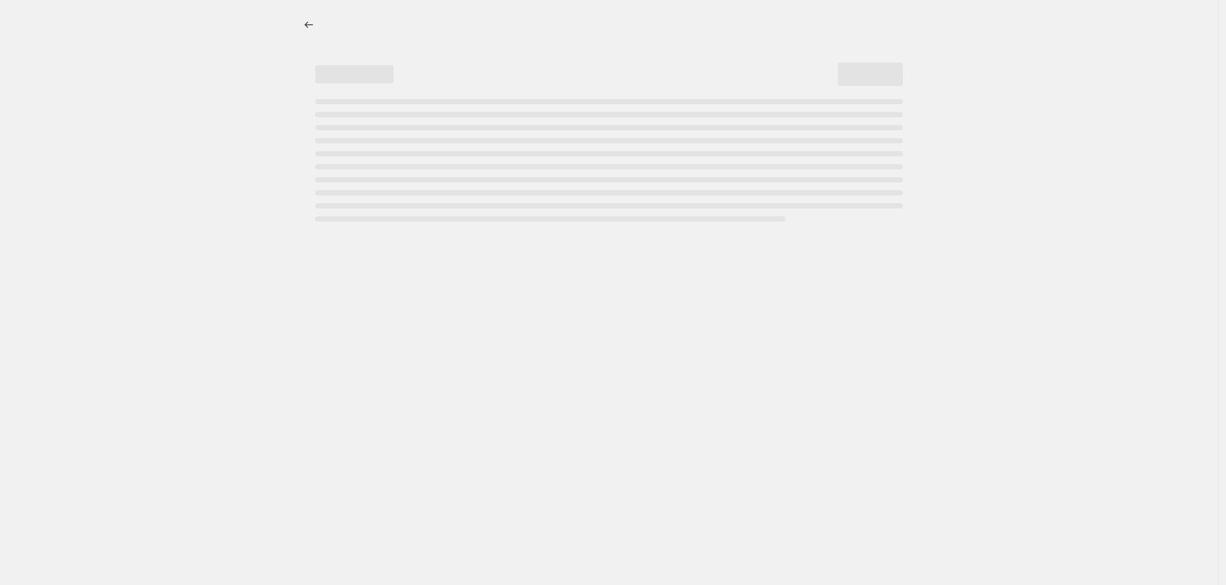
select select "percentage"
select select "vendor"
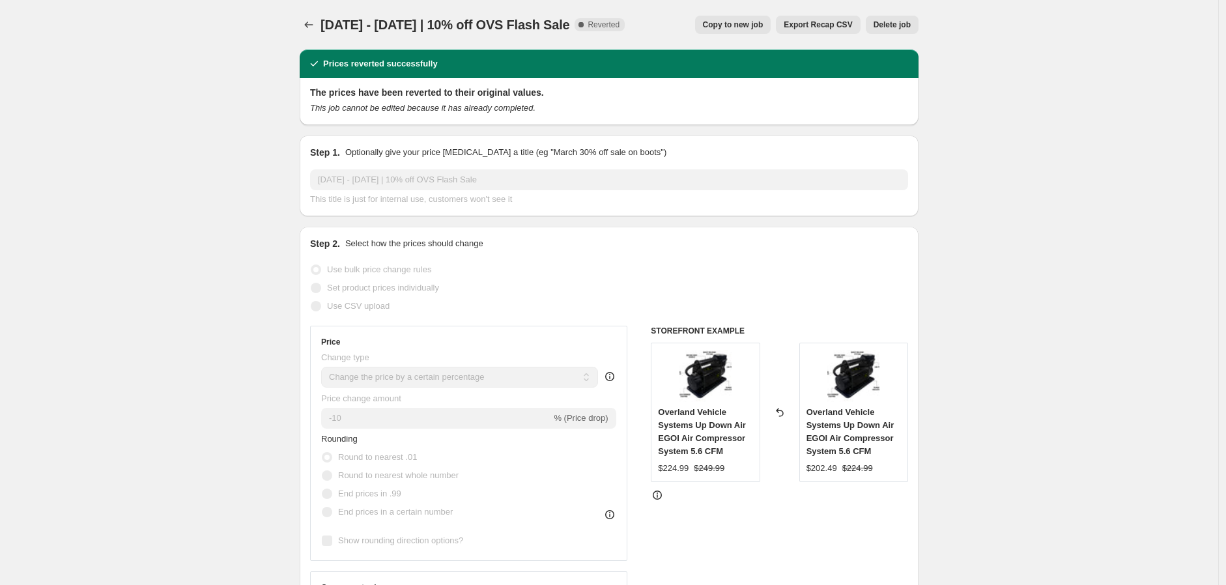
click at [728, 25] on span "Copy to new job" at bounding box center [733, 25] width 61 height 10
select select "percentage"
select select "vendor"
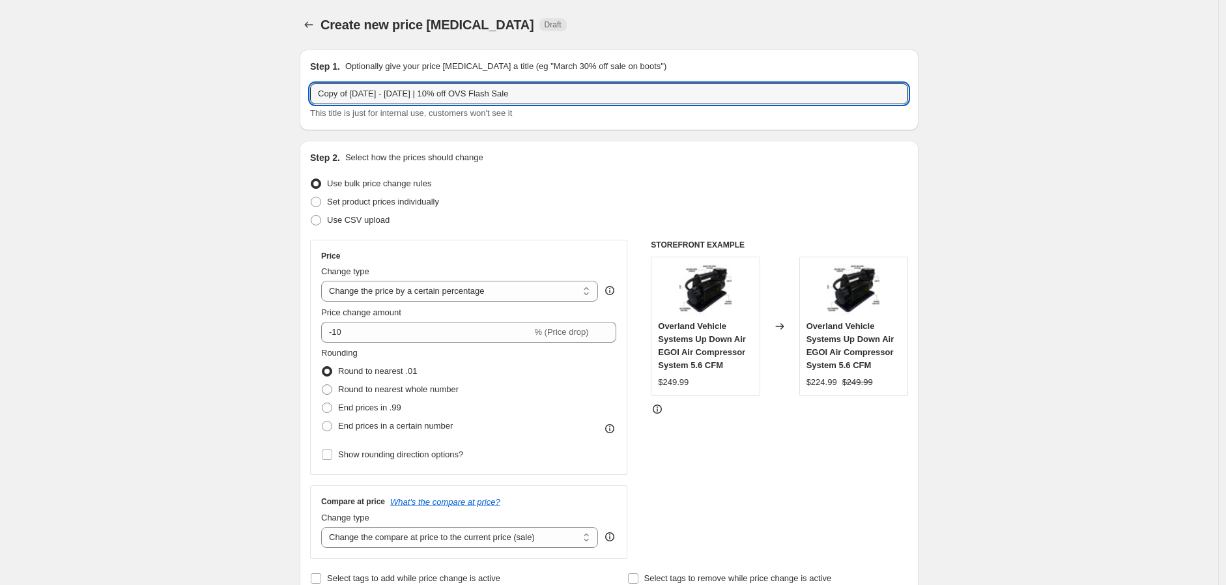
drag, startPoint x: 355, startPoint y: 98, endPoint x: 295, endPoint y: 94, distance: 60.1
click at [303, 95] on div "Step 1. Optionally give your price [MEDICAL_DATA] a title (eg "March 30% off sa…" at bounding box center [609, 90] width 619 height 81
type input "[DATE] - [DATE] | 10% off OVS Flash Sale"
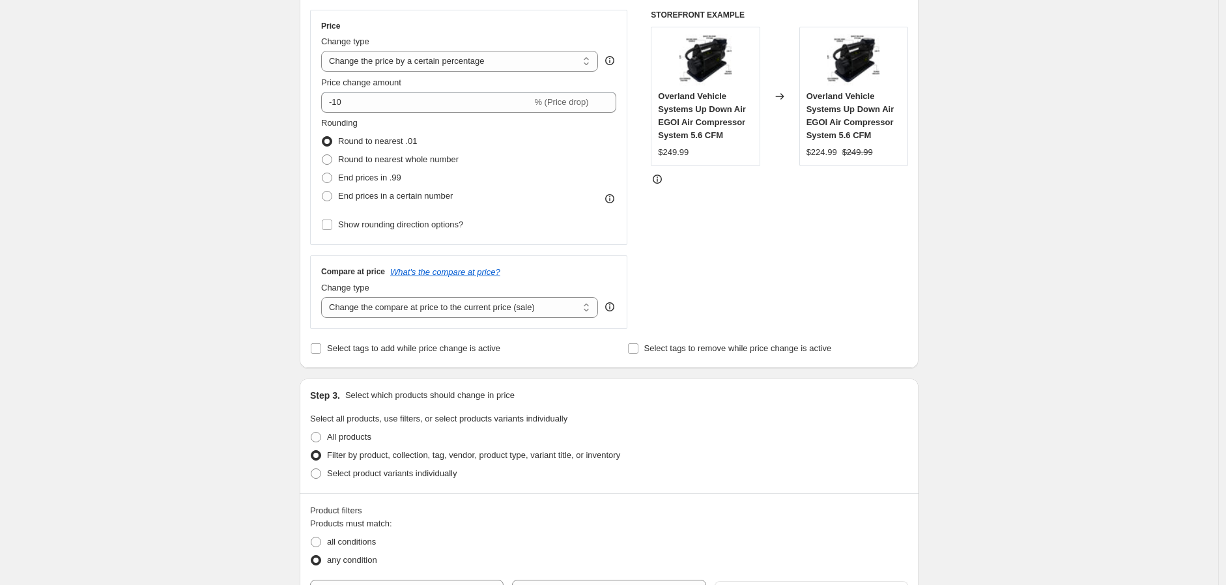
scroll to position [506, 0]
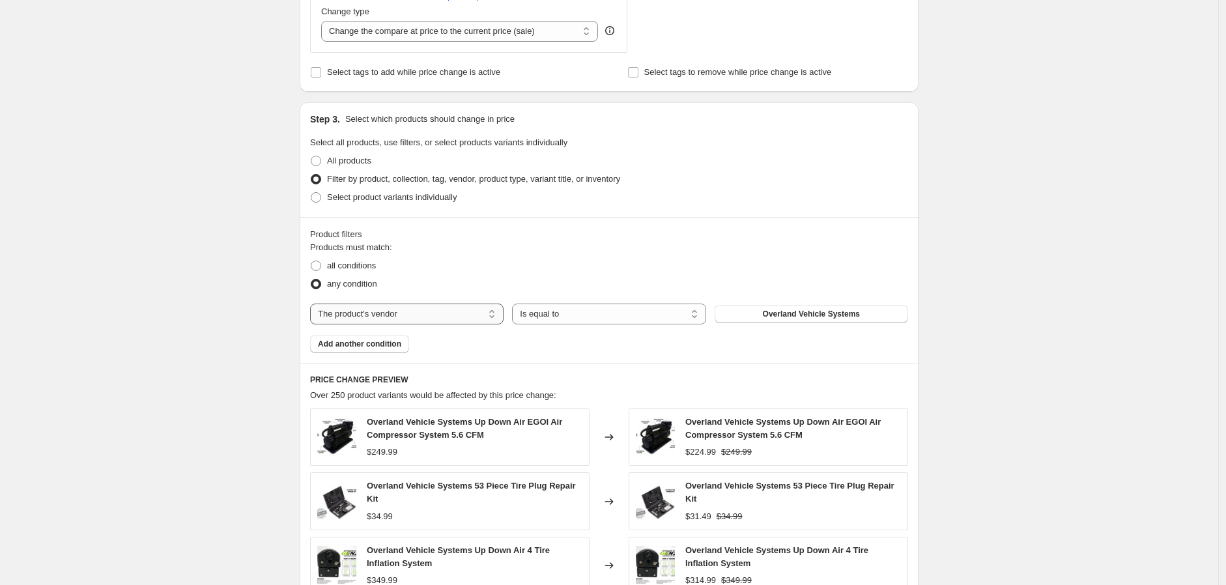
click at [439, 310] on select "The product The product's collection The product's tag The product's vendor The…" at bounding box center [407, 314] width 194 height 21
click at [708, 250] on fieldset "Products must match: all conditions any condition" at bounding box center [609, 267] width 598 height 52
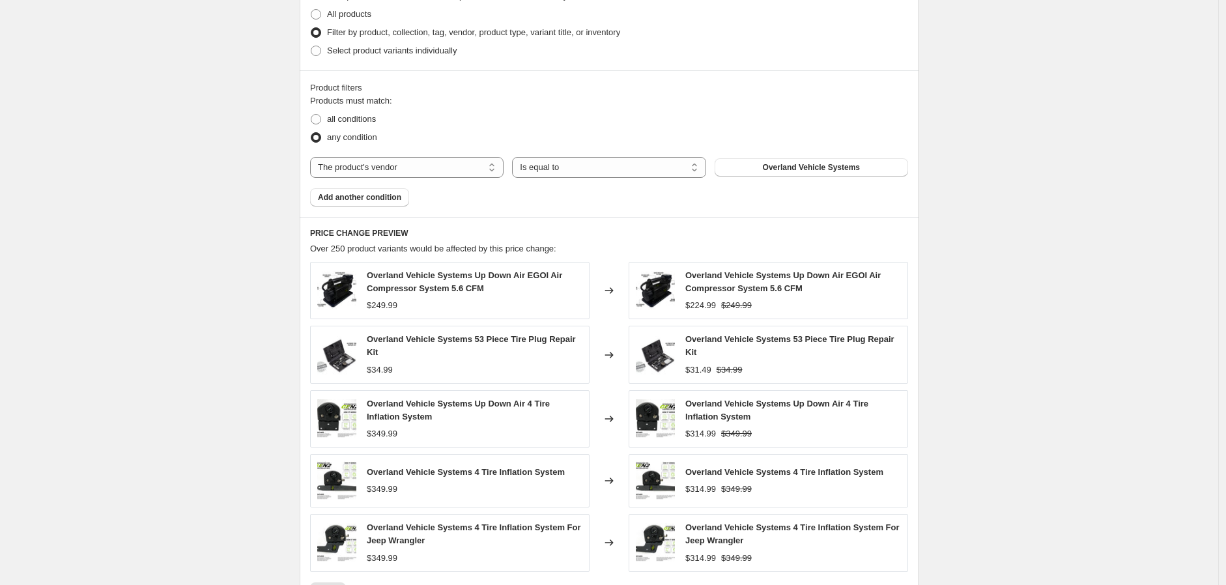
scroll to position [881, 0]
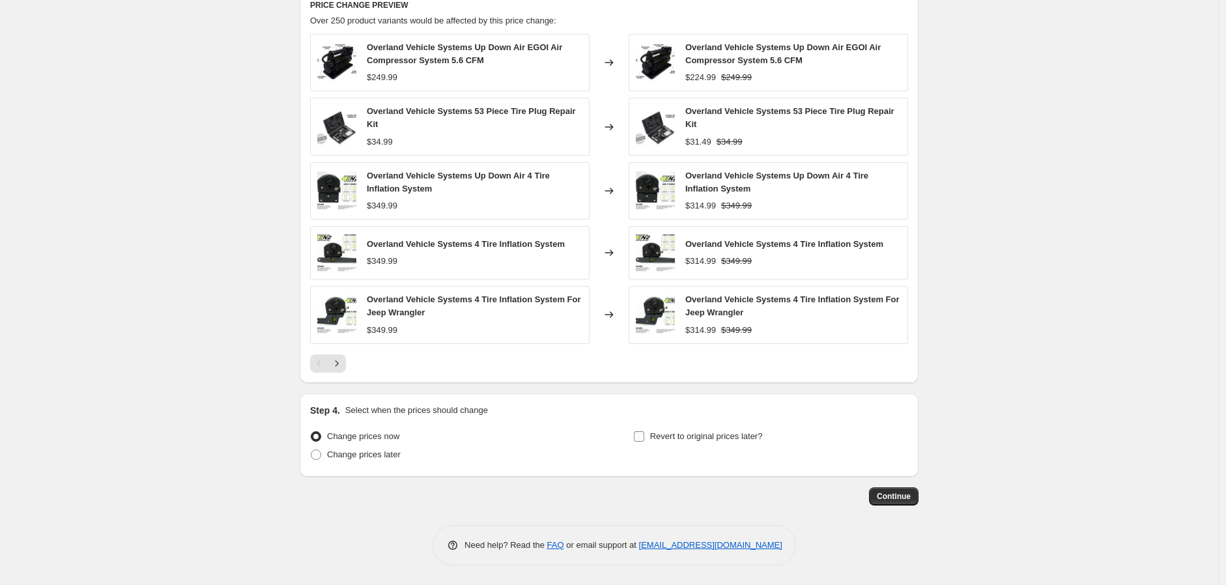
click at [697, 438] on span "Revert to original prices later?" at bounding box center [706, 436] width 113 height 10
click at [644, 438] on input "Revert to original prices later?" at bounding box center [639, 436] width 10 height 10
checkbox input "true"
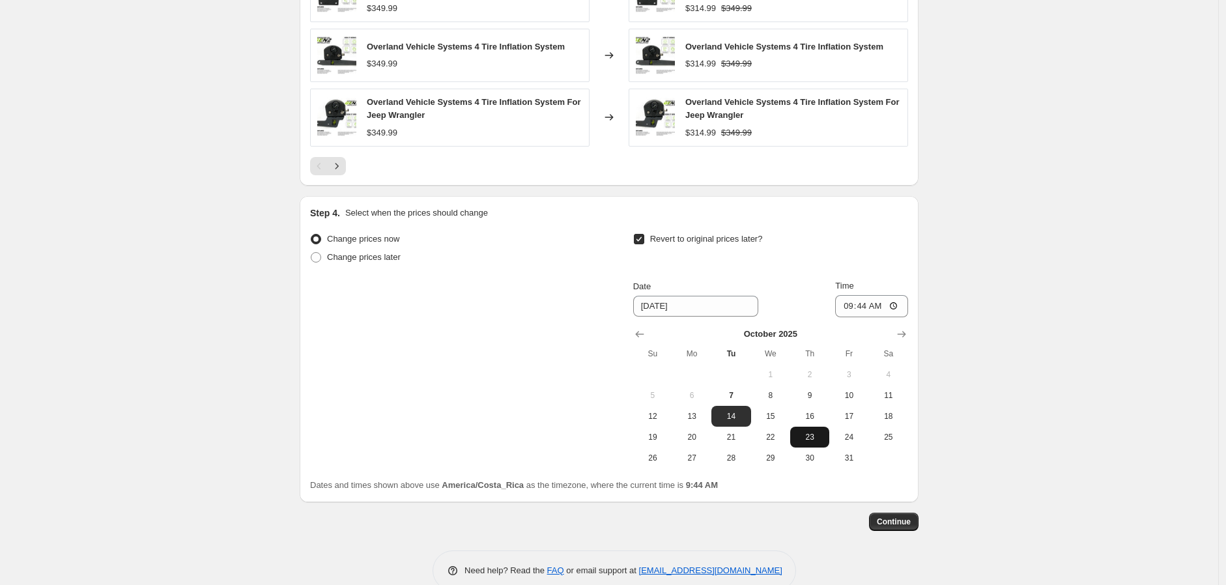
scroll to position [1098, 0]
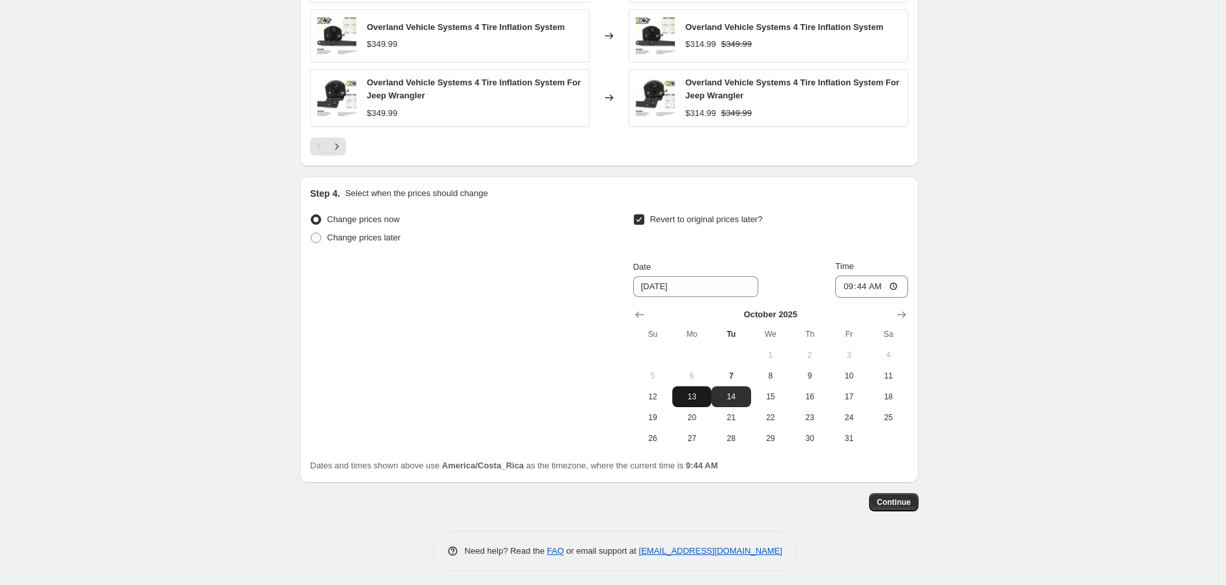
click at [700, 395] on span "13" at bounding box center [692, 397] width 29 height 10
type input "[DATE]"
click at [842, 287] on input "09:44" at bounding box center [871, 287] width 73 height 22
click at [857, 287] on input "11:15" at bounding box center [871, 287] width 73 height 22
type input "23:55"
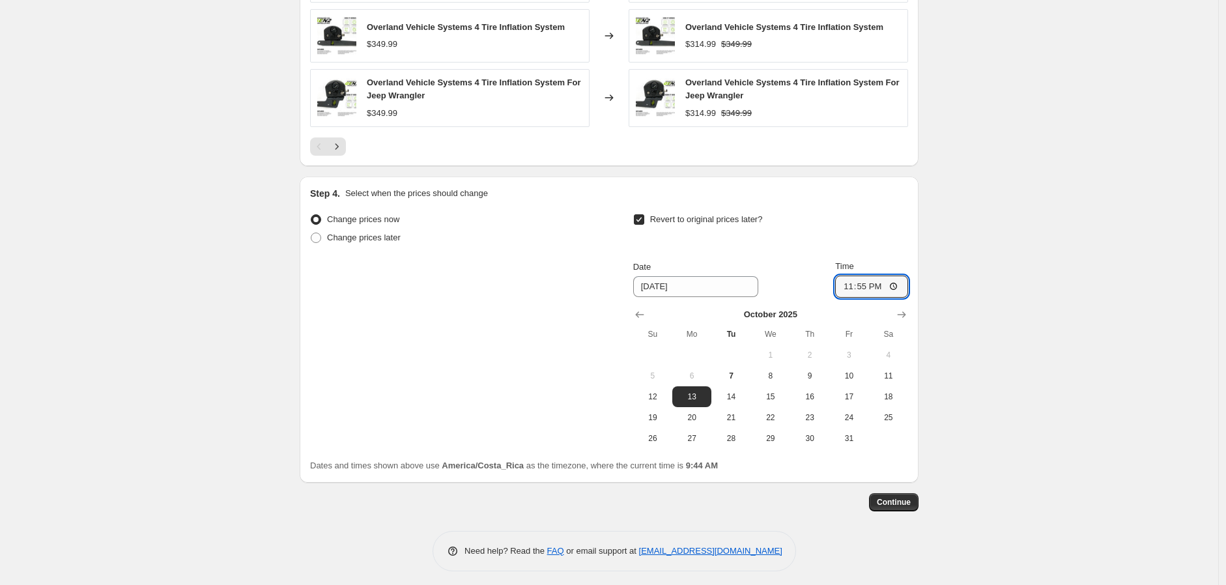
click at [900, 508] on button "Continue" at bounding box center [894, 502] width 50 height 18
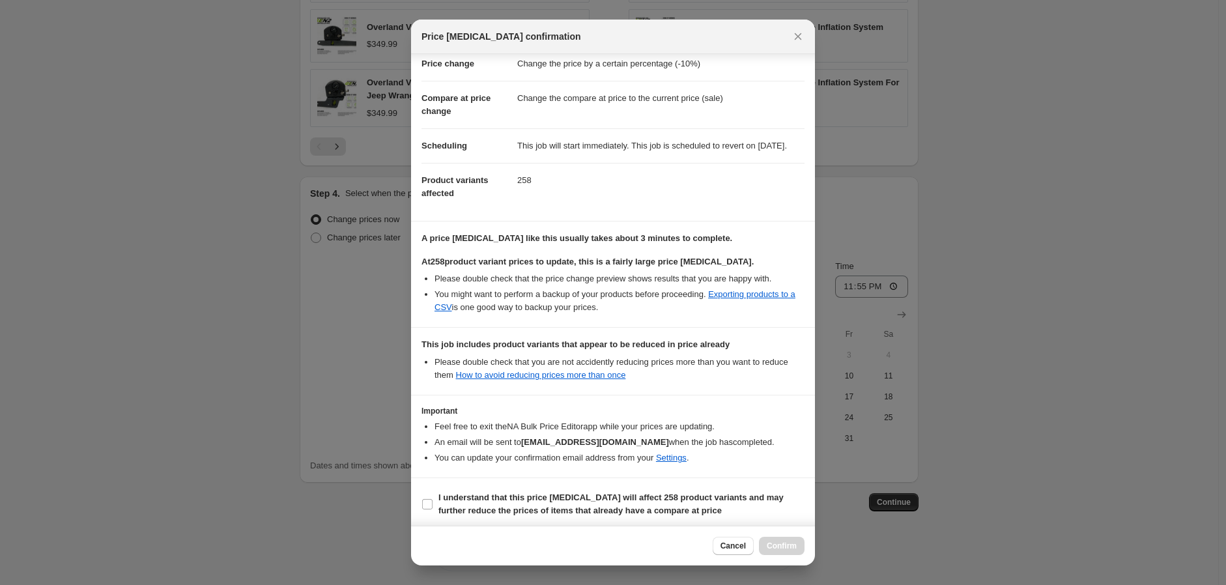
scroll to position [61, 0]
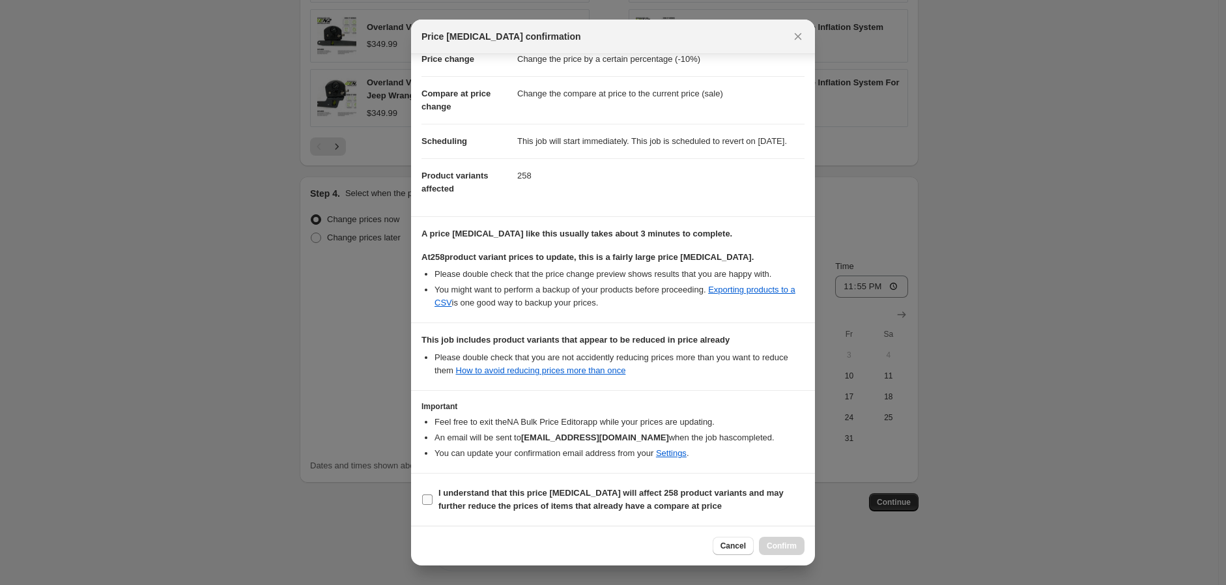
click at [428, 496] on input "I understand that this price [MEDICAL_DATA] will affect 258 product variants an…" at bounding box center [427, 500] width 10 height 10
checkbox input "true"
click at [785, 543] on span "Confirm" at bounding box center [782, 546] width 30 height 10
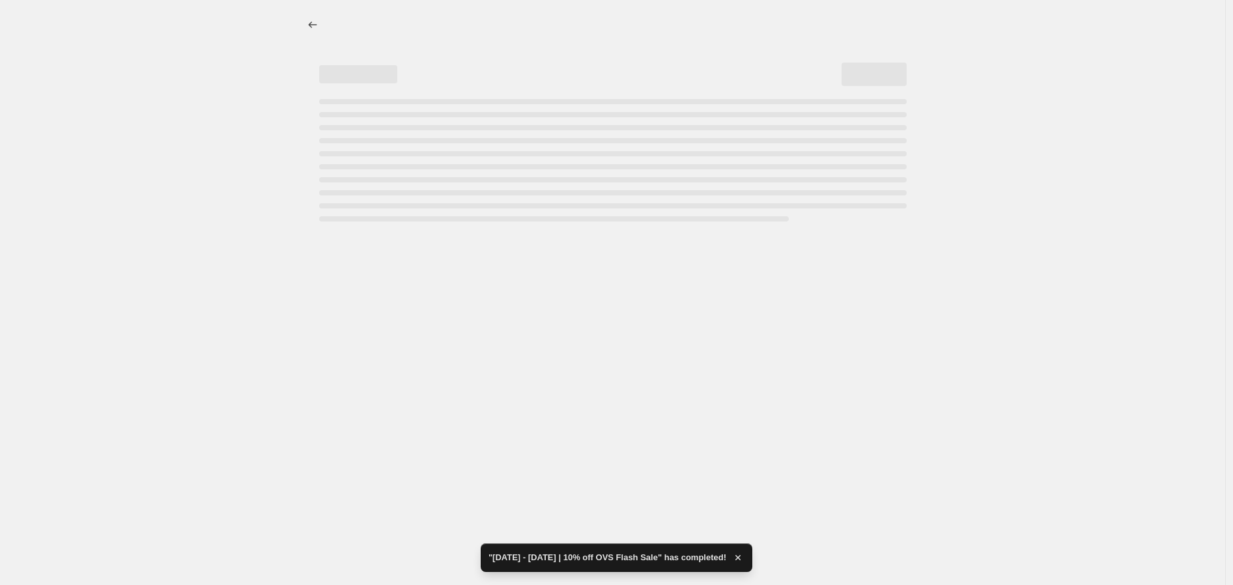
select select "percentage"
select select "vendor"
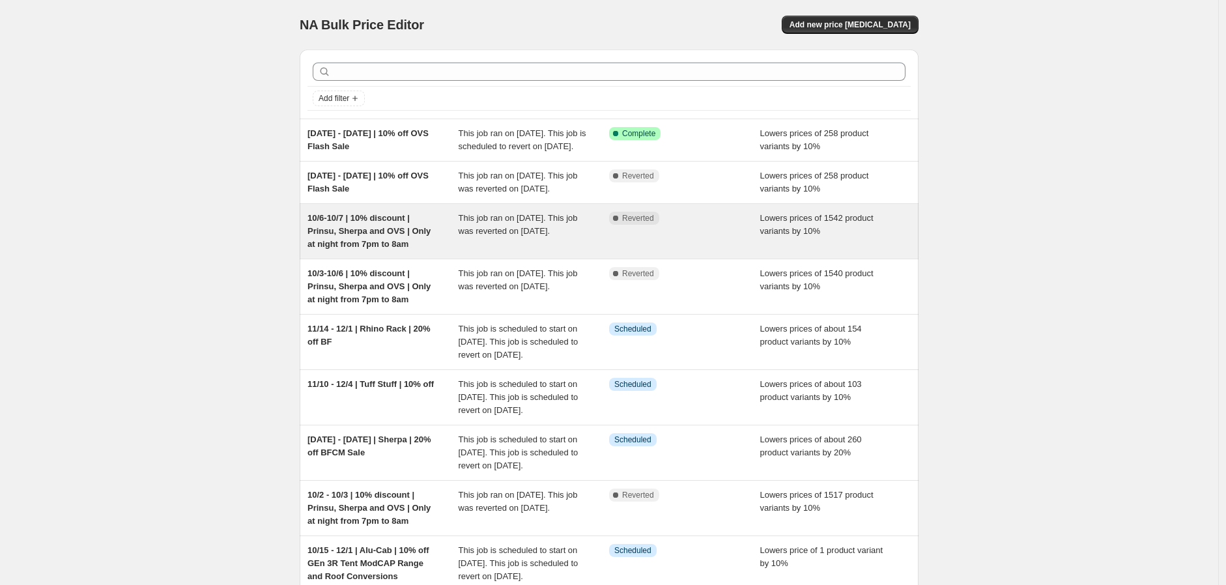
click at [401, 249] on span "10/6-10/7 | 10% discount | Prinsu, Sherpa and OVS | Only at night from 7pm to 8…" at bounding box center [369, 231] width 123 height 36
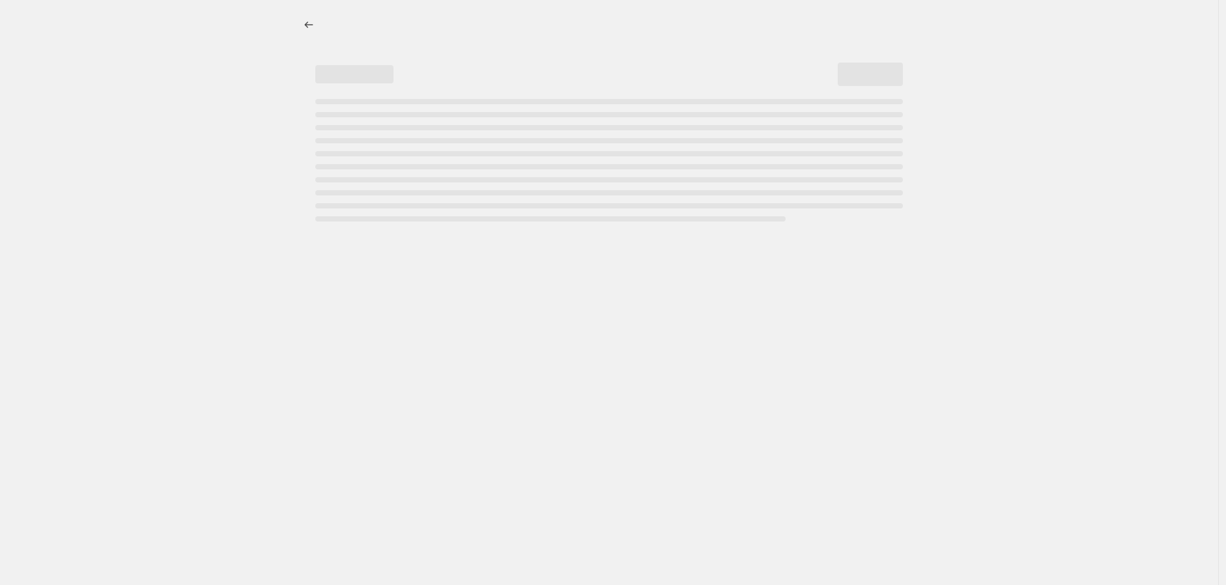
select select "percentage"
select select "vendor"
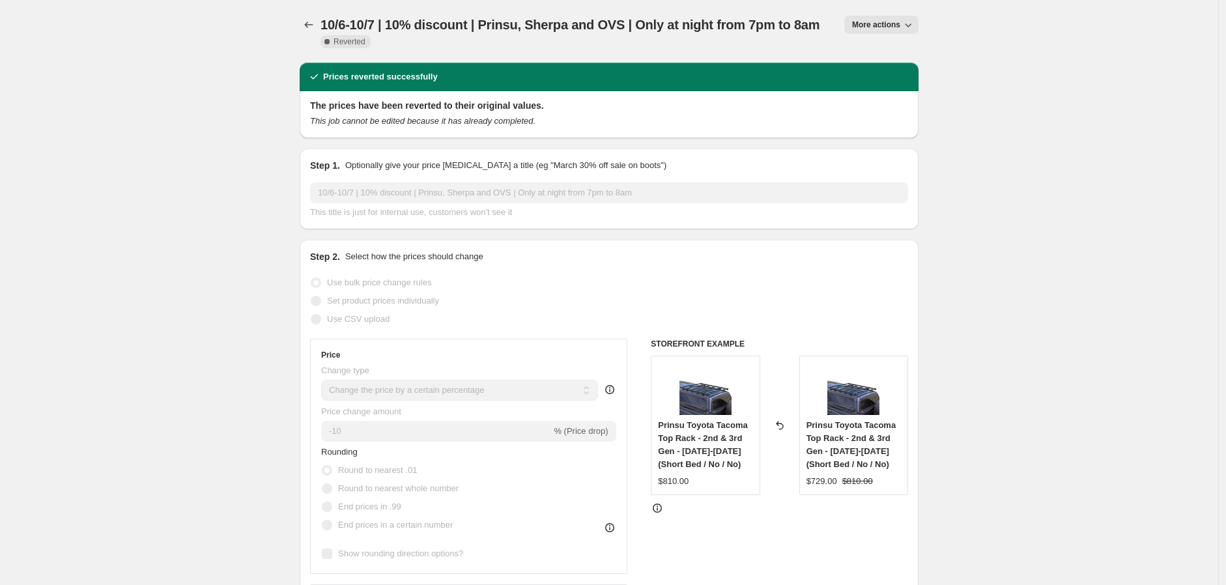
click at [870, 29] on span "More actions" at bounding box center [876, 25] width 48 height 10
click at [878, 48] on span "Copy to new job" at bounding box center [885, 51] width 61 height 10
select select "percentage"
select select "vendor"
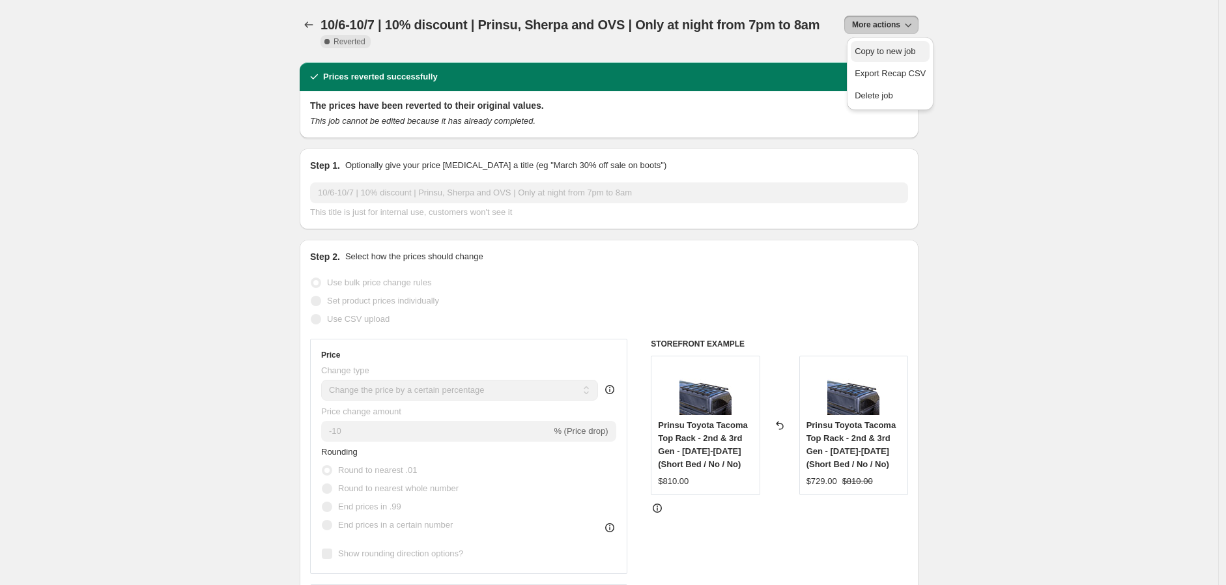
select select "vendor"
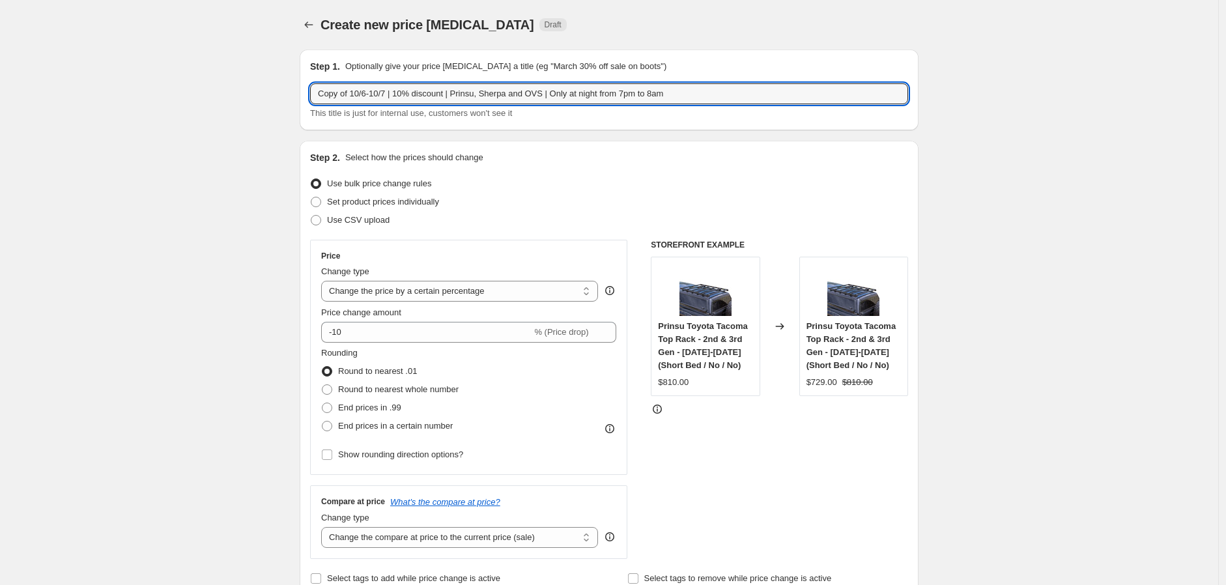
drag, startPoint x: 357, startPoint y: 93, endPoint x: 255, endPoint y: 93, distance: 101.6
click at [336, 93] on input "10/6-10/7 | 10% discount | Prinsu, Sherpa and OVS | Only at night from 7pm to 8…" at bounding box center [609, 93] width 598 height 21
click at [360, 94] on input "10/7-10/7 | 10% discount | Prinsu, Sherpa and OVS | Only at night from 7pm to 8…" at bounding box center [609, 93] width 598 height 21
click at [515, 95] on input "10/7-10/8 | 10% discount | Prinsu, Sherpa and OVS | Only at night from 7pm to 8…" at bounding box center [609, 93] width 598 height 21
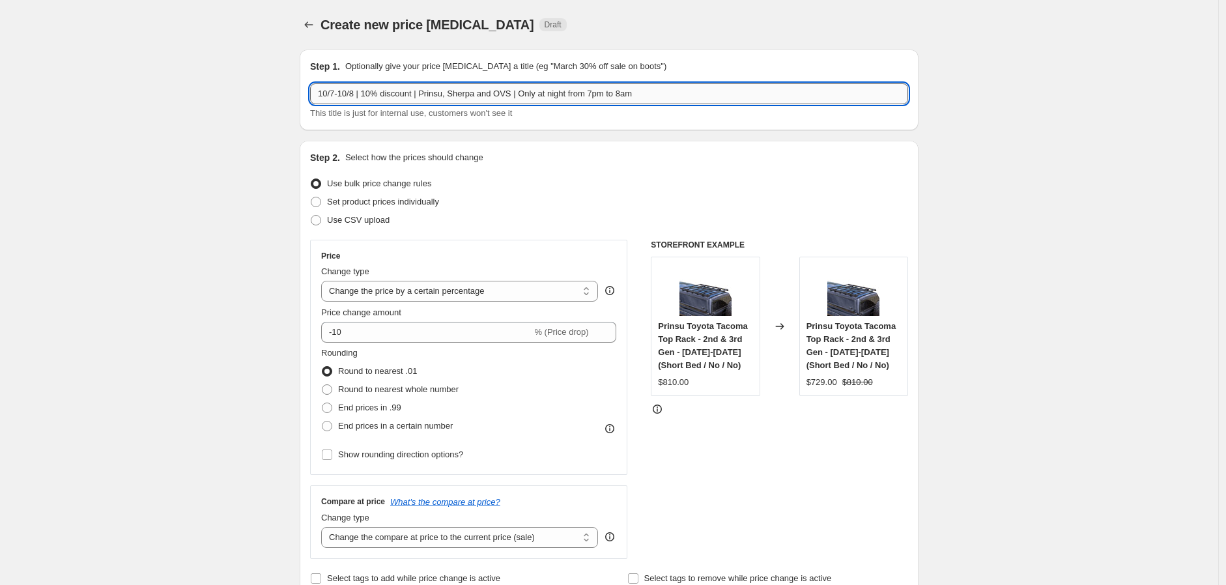
click at [515, 95] on input "10/7-10/8 | 10% discount | Prinsu, Sherpa and OVS | Only at night from 7pm to 8…" at bounding box center [609, 93] width 598 height 21
click at [457, 90] on input "10/7-10/8 | 10% discount | Prinsu, Sherpa| Only at night from 7pm to 8am" at bounding box center [609, 93] width 598 height 21
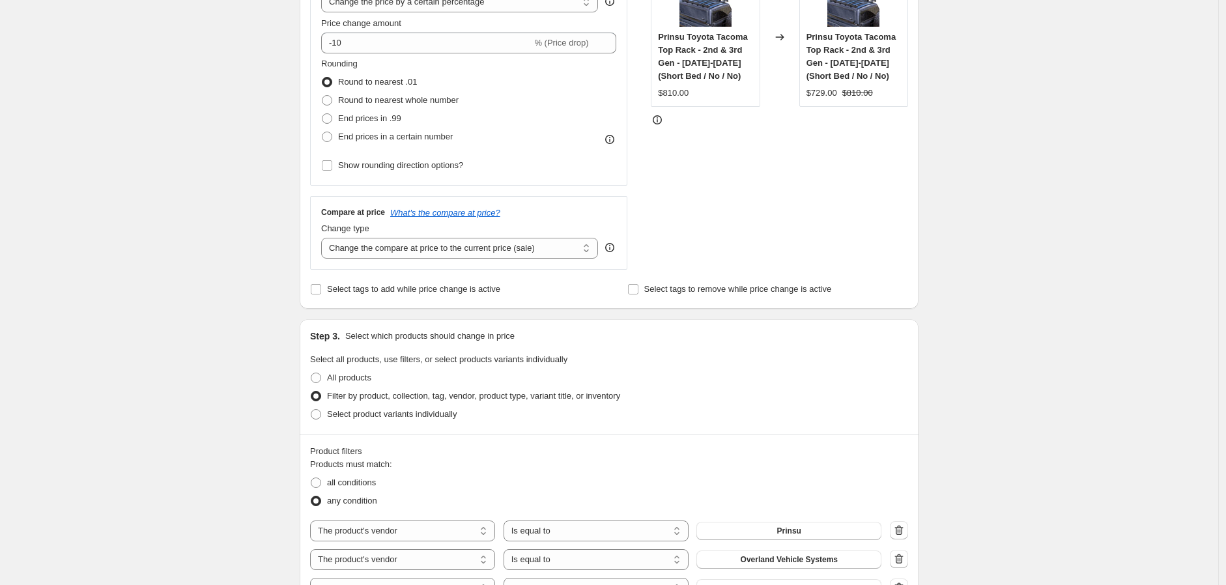
scroll to position [506, 0]
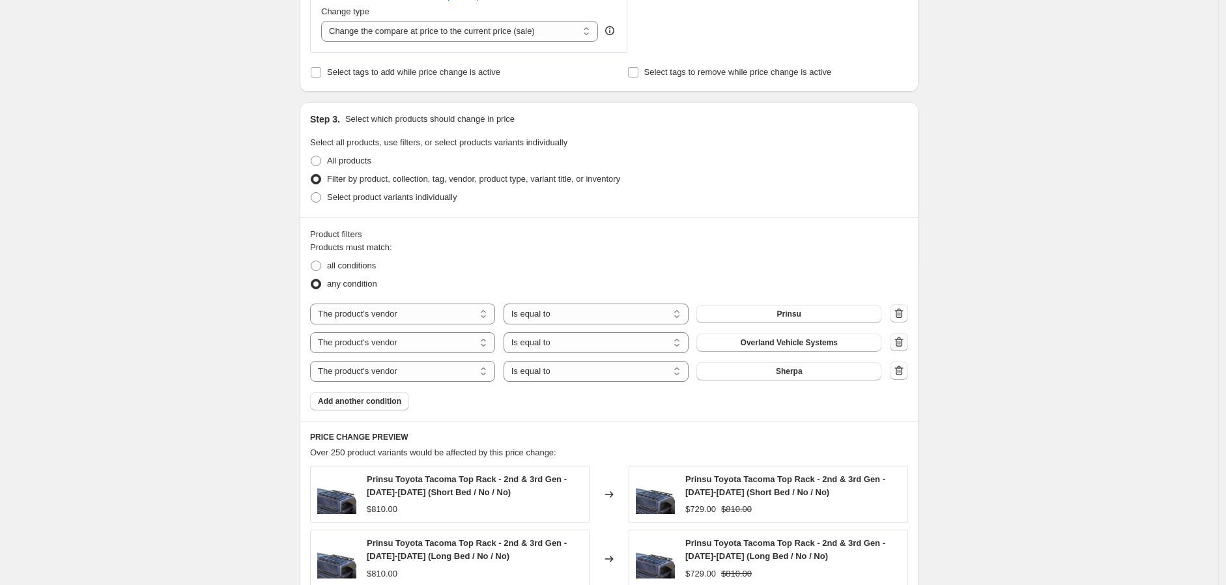
type input "10/7-10/8 | 10% discount | Prinsu and Sherpa| Only at night from 7pm to 8am"
click at [904, 339] on icon "button" at bounding box center [899, 342] width 13 height 13
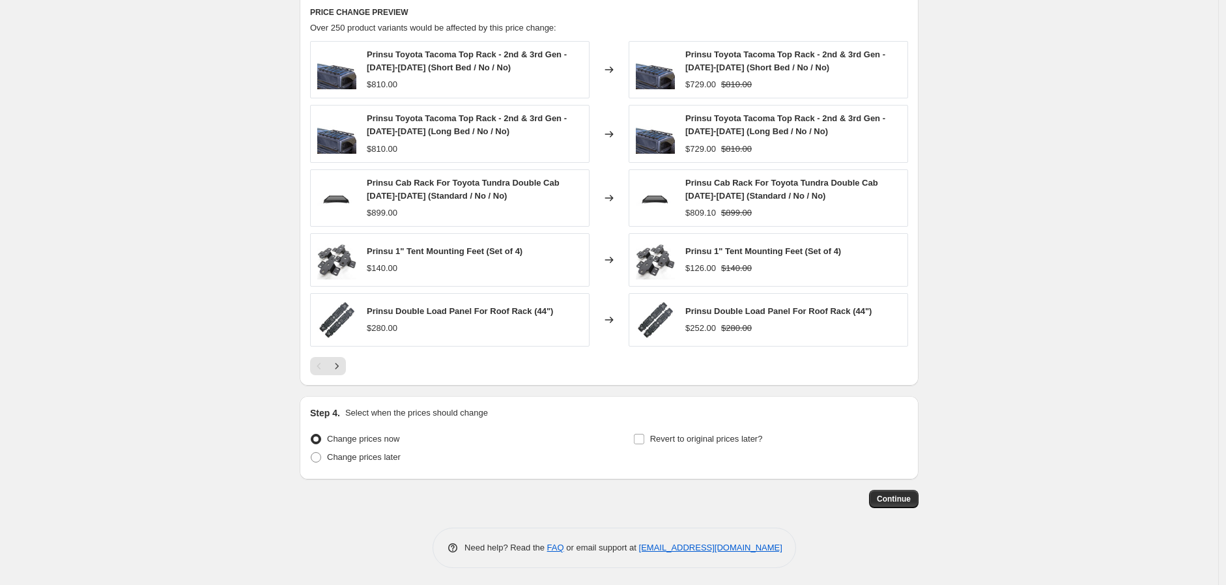
scroll to position [906, 0]
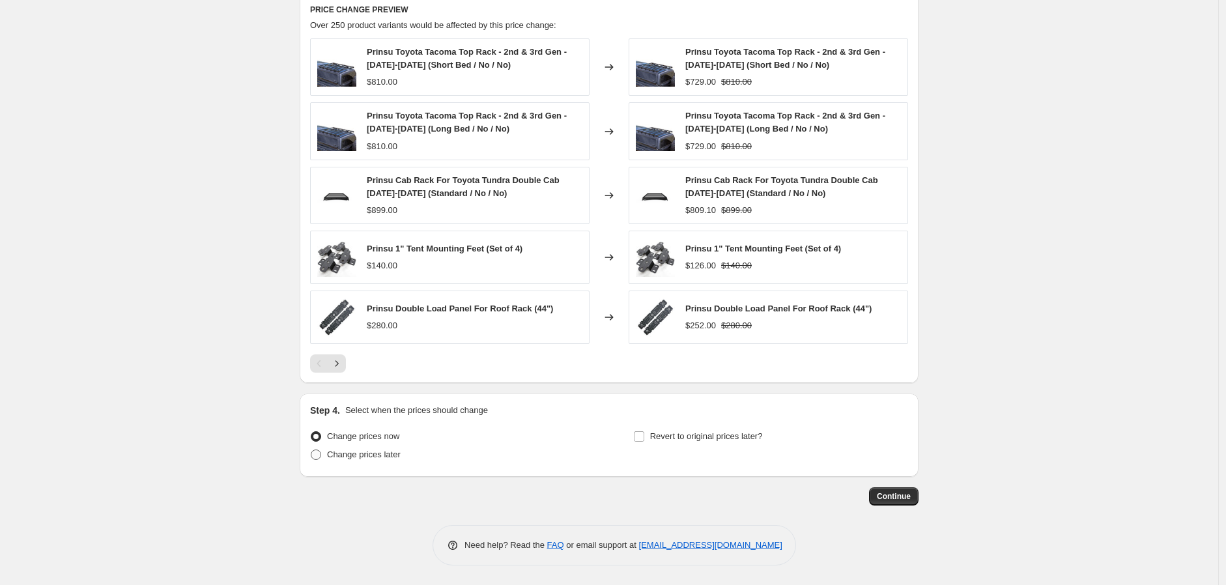
click at [361, 455] on span "Change prices later" at bounding box center [364, 455] width 74 height 10
click at [311, 450] on input "Change prices later" at bounding box center [311, 450] width 1 height 1
radio input "true"
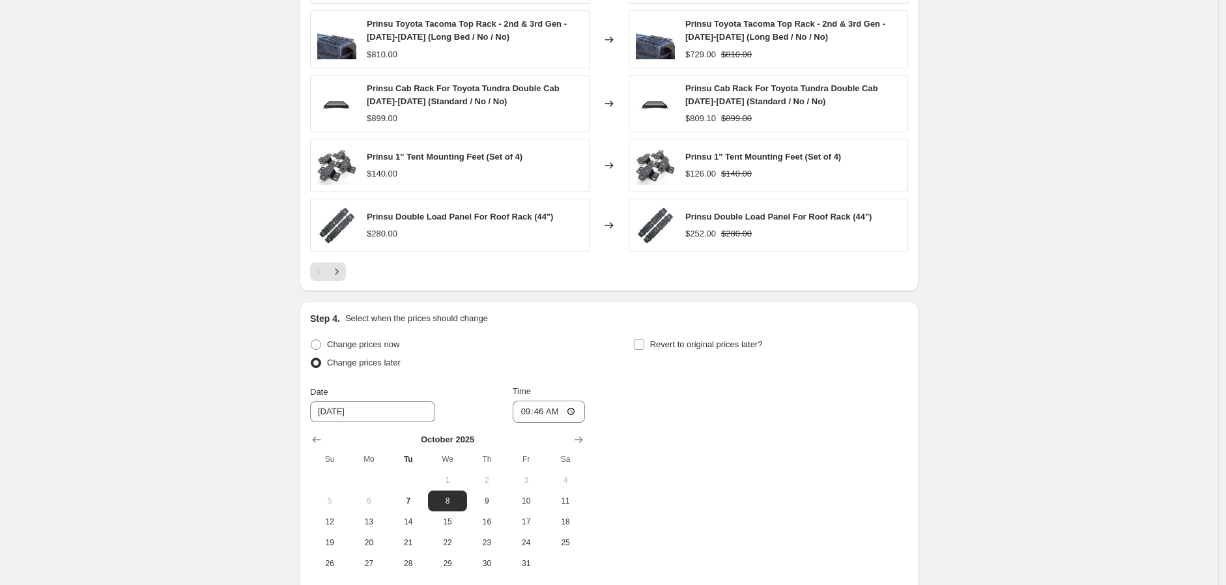
scroll to position [1050, 0]
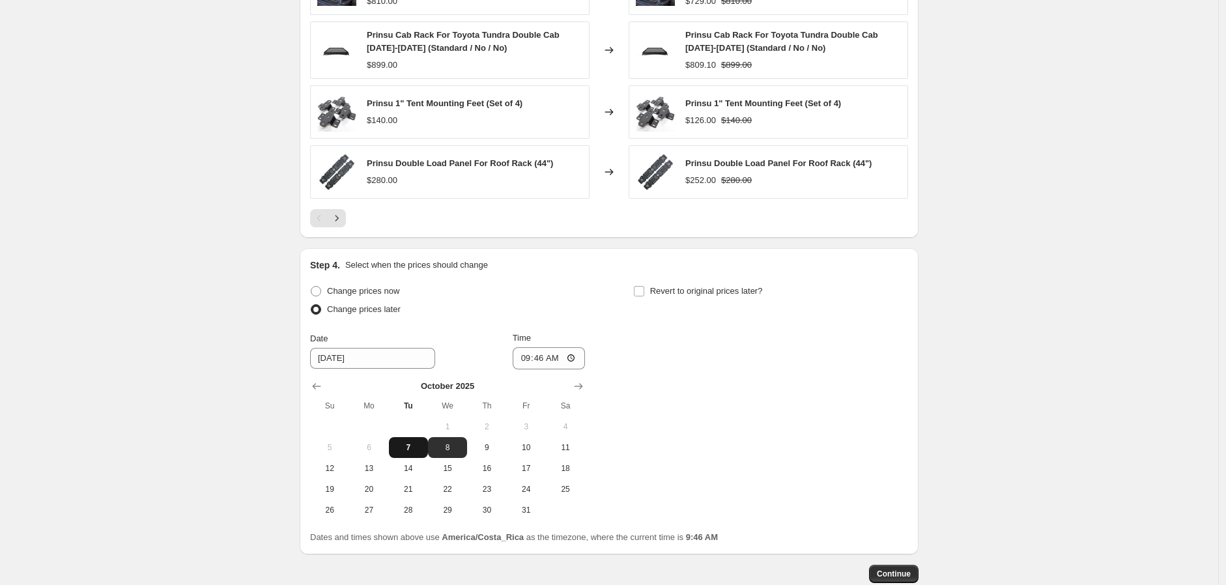
click at [414, 446] on span "7" at bounding box center [408, 447] width 29 height 10
type input "10/7/2025"
click at [526, 361] on input "09:46" at bounding box center [549, 358] width 73 height 22
type input "19:00"
click at [642, 290] on input "Revert to original prices later?" at bounding box center [639, 291] width 10 height 10
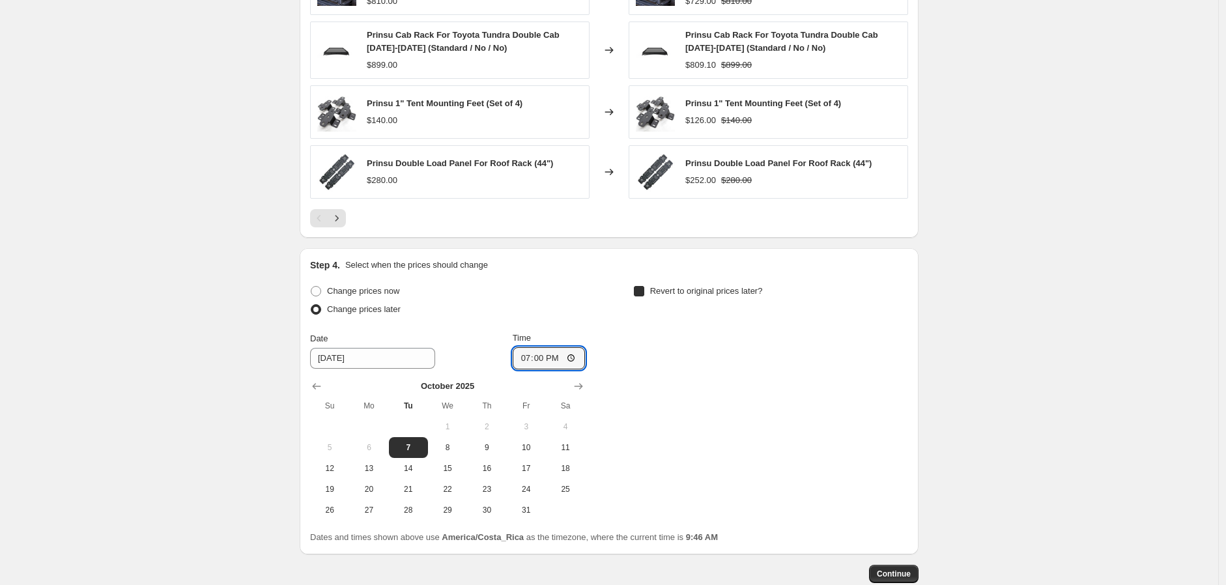
checkbox input "true"
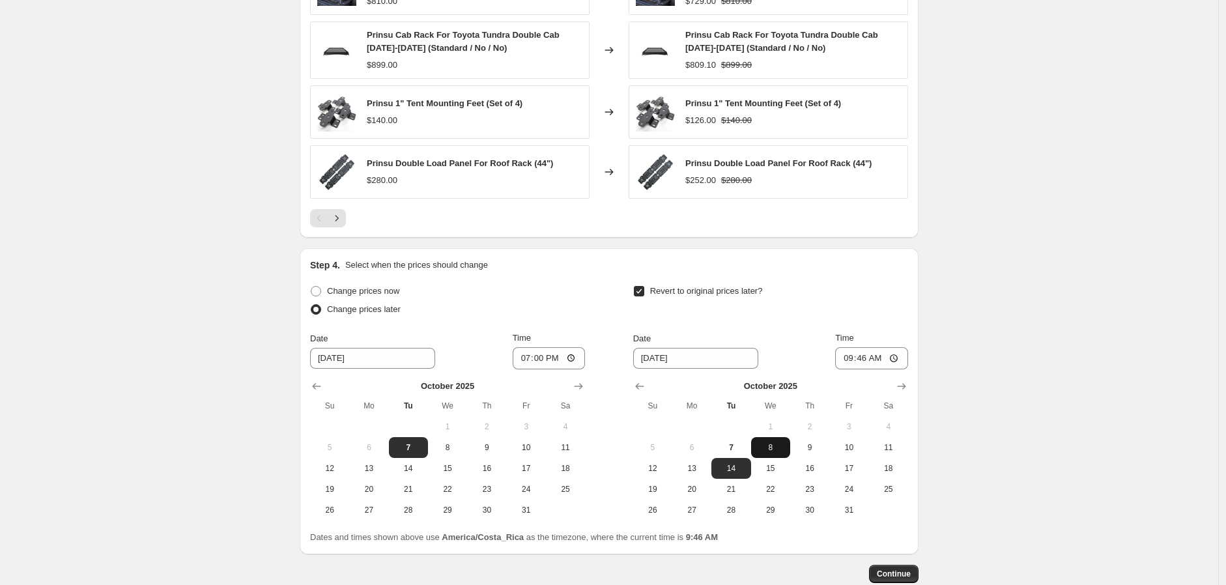
click at [775, 450] on span "8" at bounding box center [770, 447] width 29 height 10
type input "10/8/2025"
click at [850, 358] on input "09:46" at bounding box center [871, 358] width 73 height 22
type input "08:00"
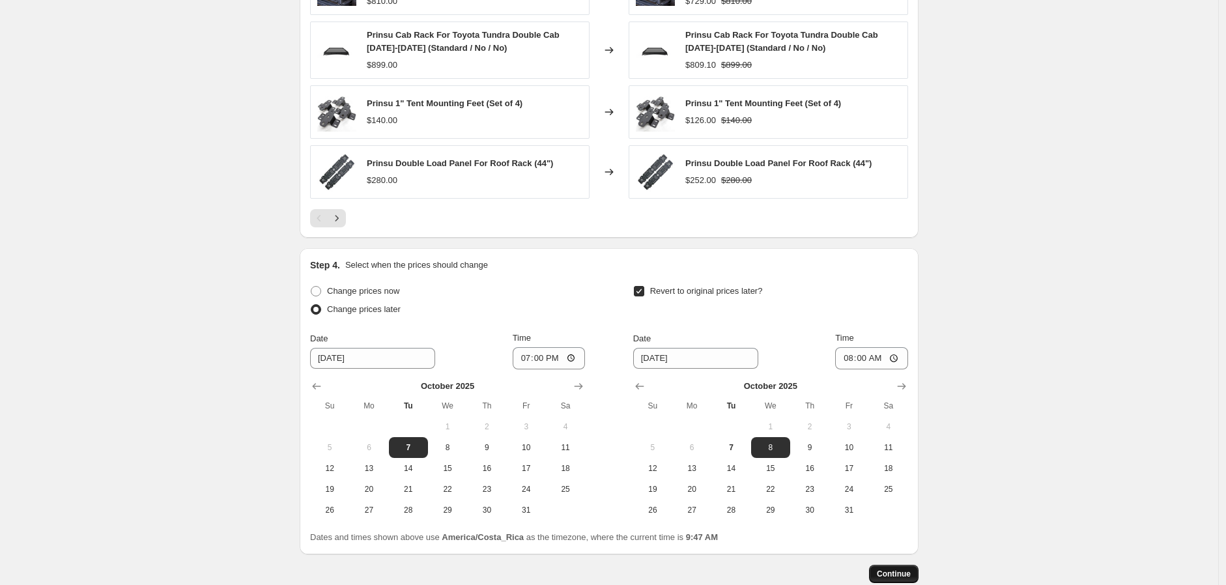
click at [914, 573] on button "Continue" at bounding box center [894, 574] width 50 height 18
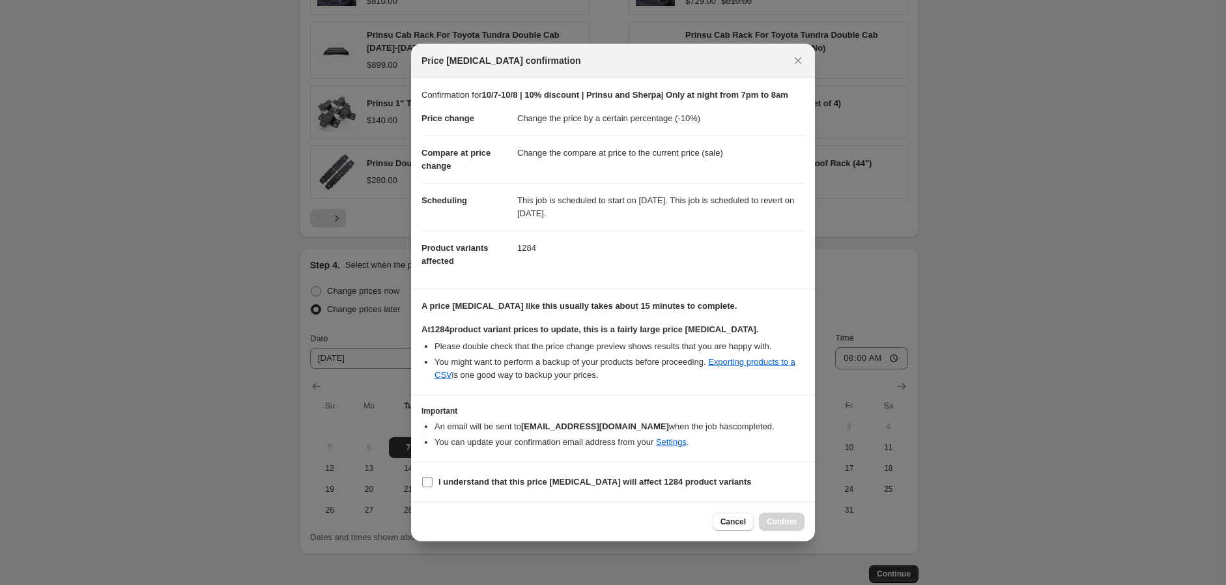
click at [430, 487] on input "I understand that this price change job will affect 1284 product variants" at bounding box center [427, 482] width 10 height 10
checkbox input "true"
click at [791, 527] on span "Confirm" at bounding box center [782, 522] width 30 height 10
